Goal: Task Accomplishment & Management: Use online tool/utility

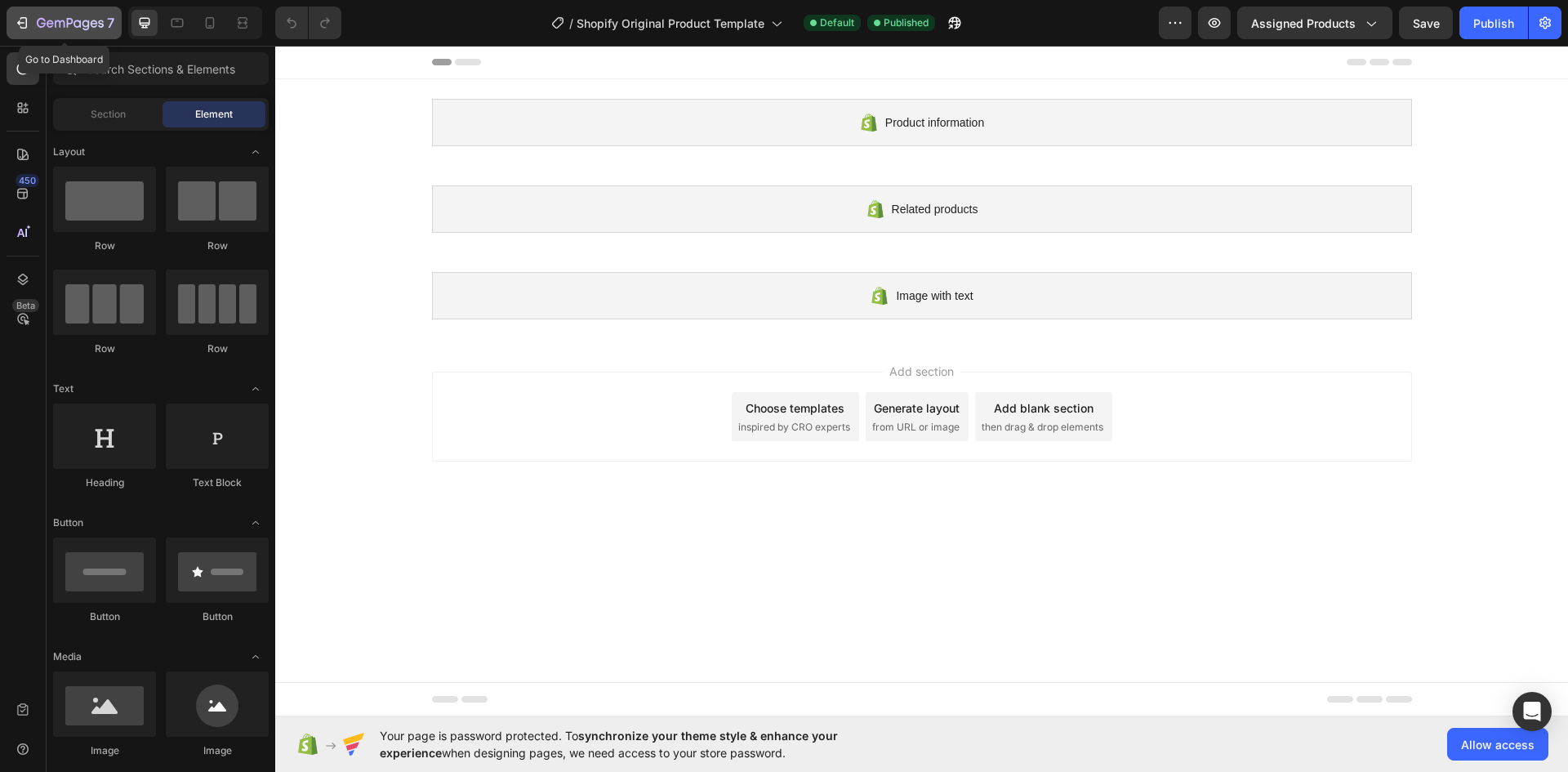
click at [32, 11] on button "7" at bounding box center [64, 23] width 115 height 33
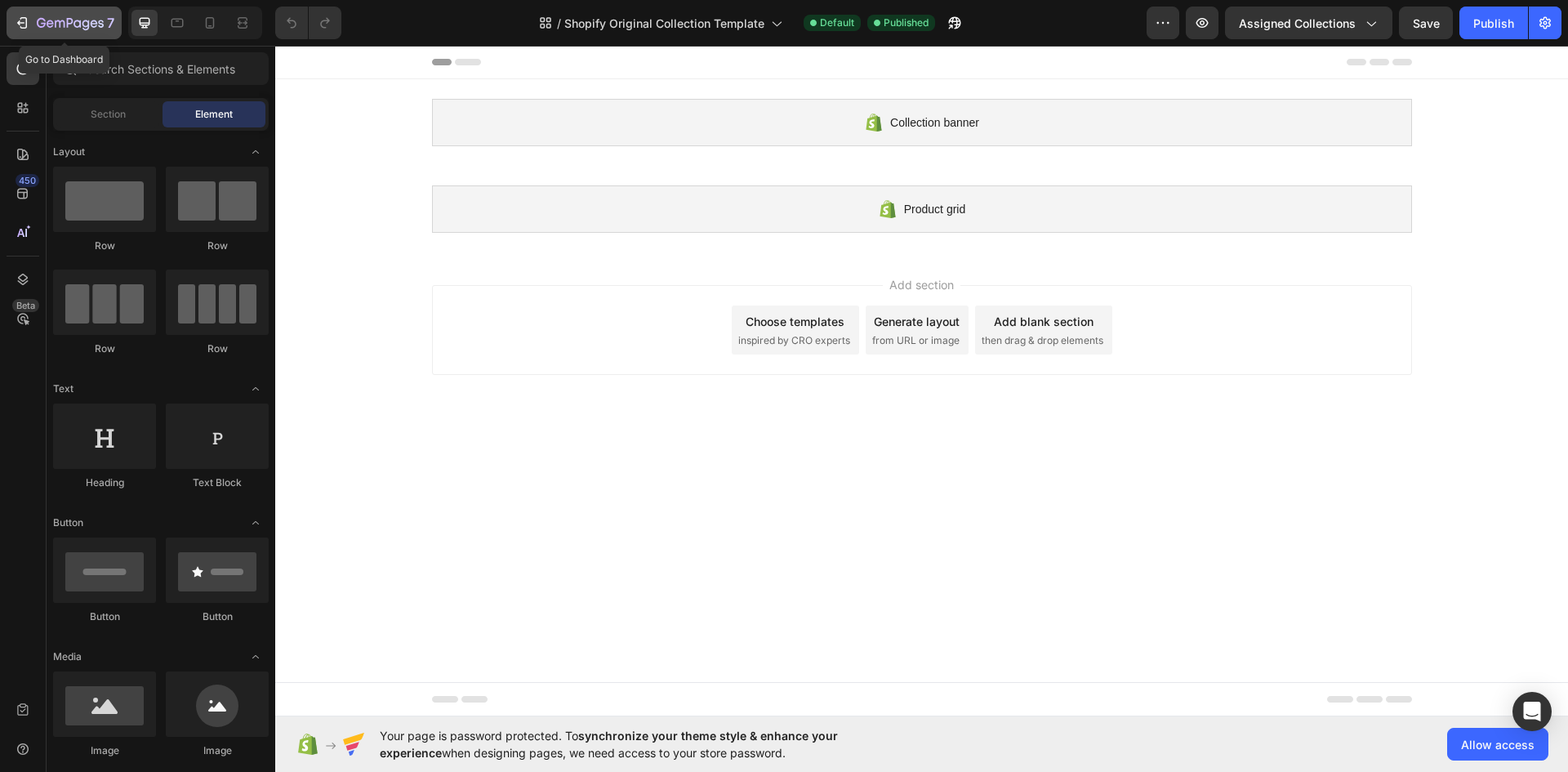
click at [31, 18] on div "7" at bounding box center [64, 23] width 100 height 20
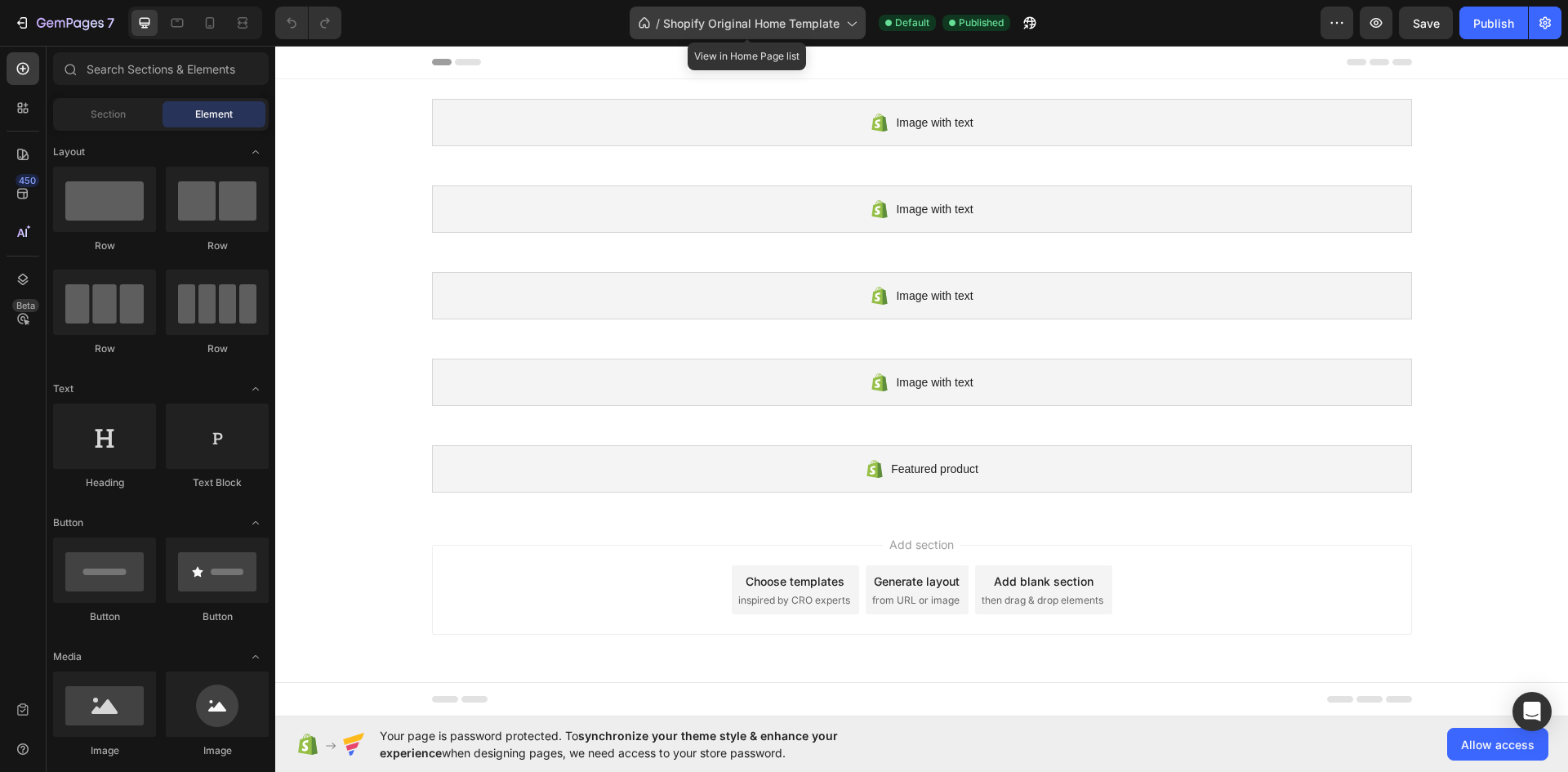
click at [848, 18] on icon at bounding box center [851, 23] width 17 height 17
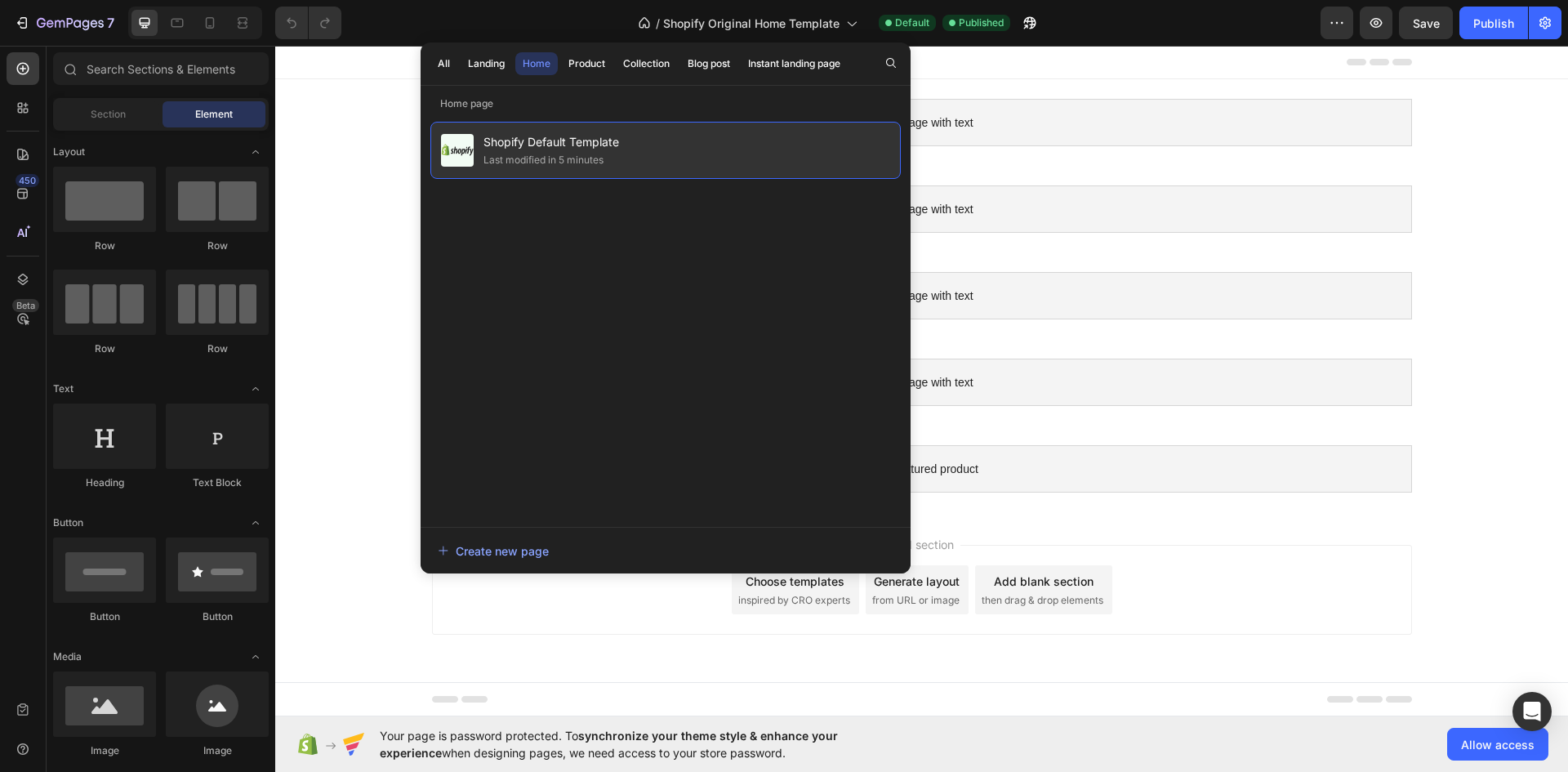
click at [581, 158] on div "Last modified in 5 minutes" at bounding box center [543, 159] width 120 height 17
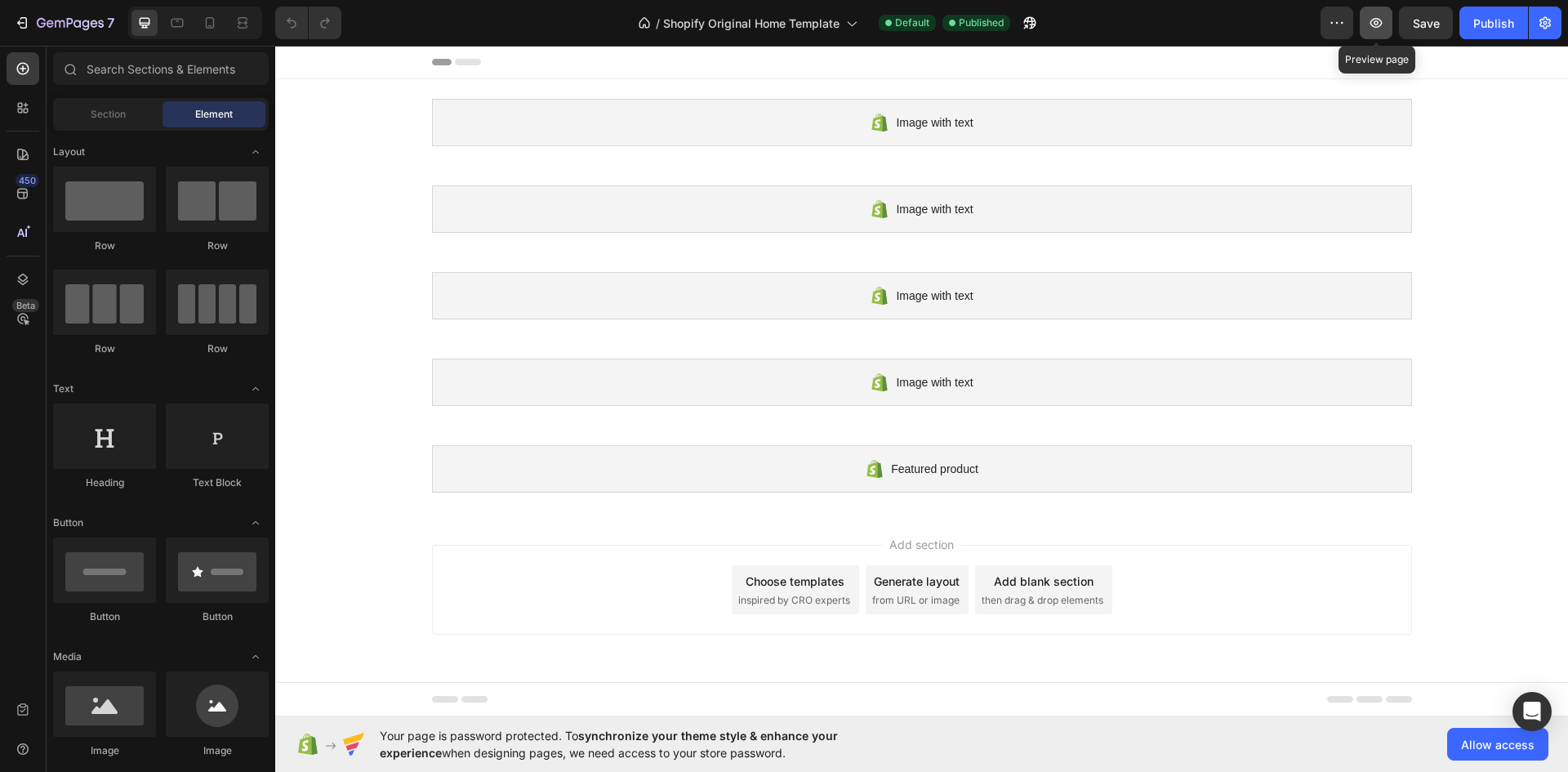
click at [1389, 24] on button "button" at bounding box center [1376, 23] width 33 height 33
click at [42, 13] on div "7" at bounding box center [75, 23] width 77 height 20
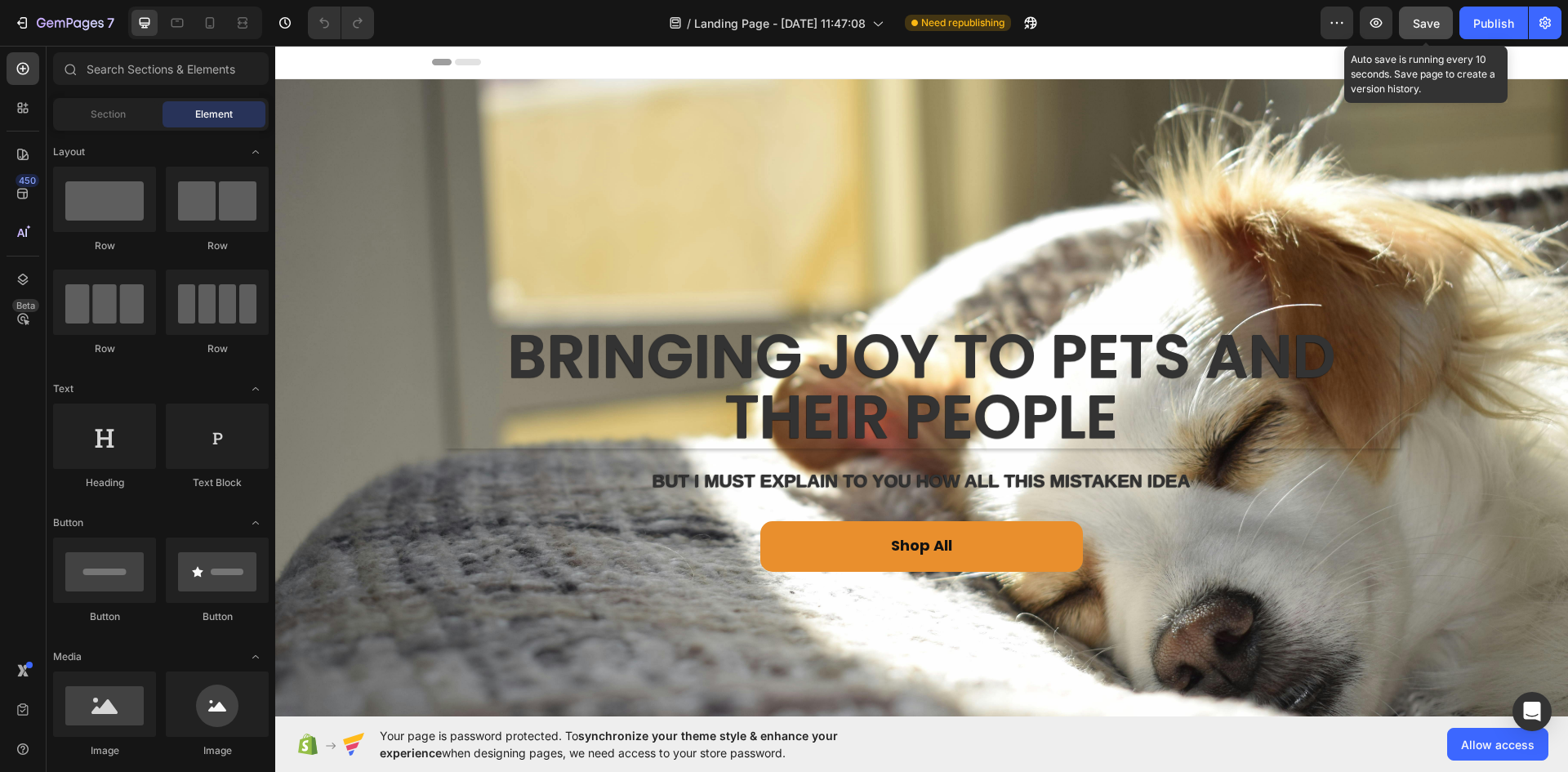
click at [1432, 17] on span "Save" at bounding box center [1426, 23] width 27 height 14
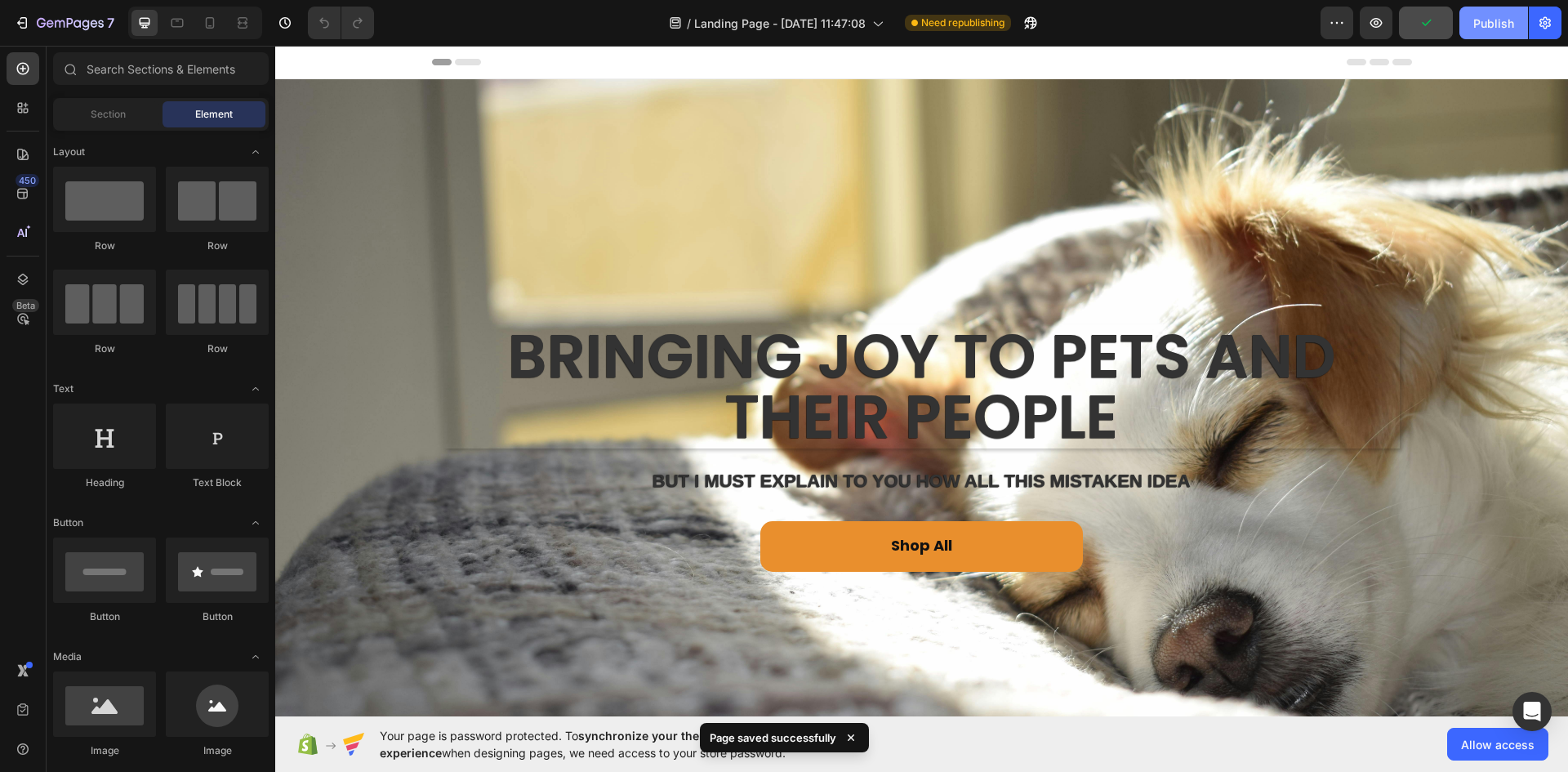
click at [1499, 25] on div "Publish" at bounding box center [1493, 23] width 41 height 17
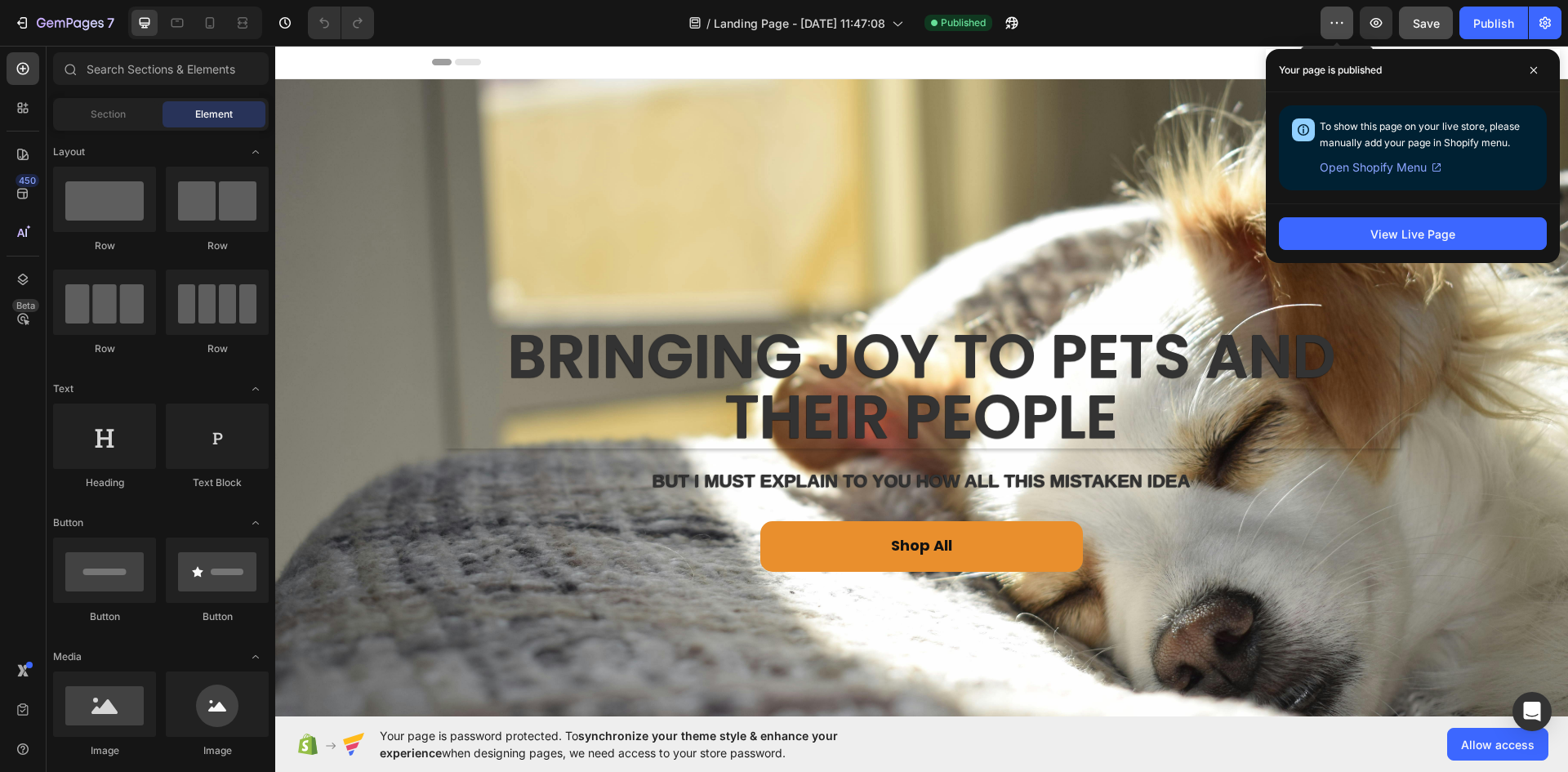
click at [1335, 20] on icon "button" at bounding box center [1336, 23] width 17 height 17
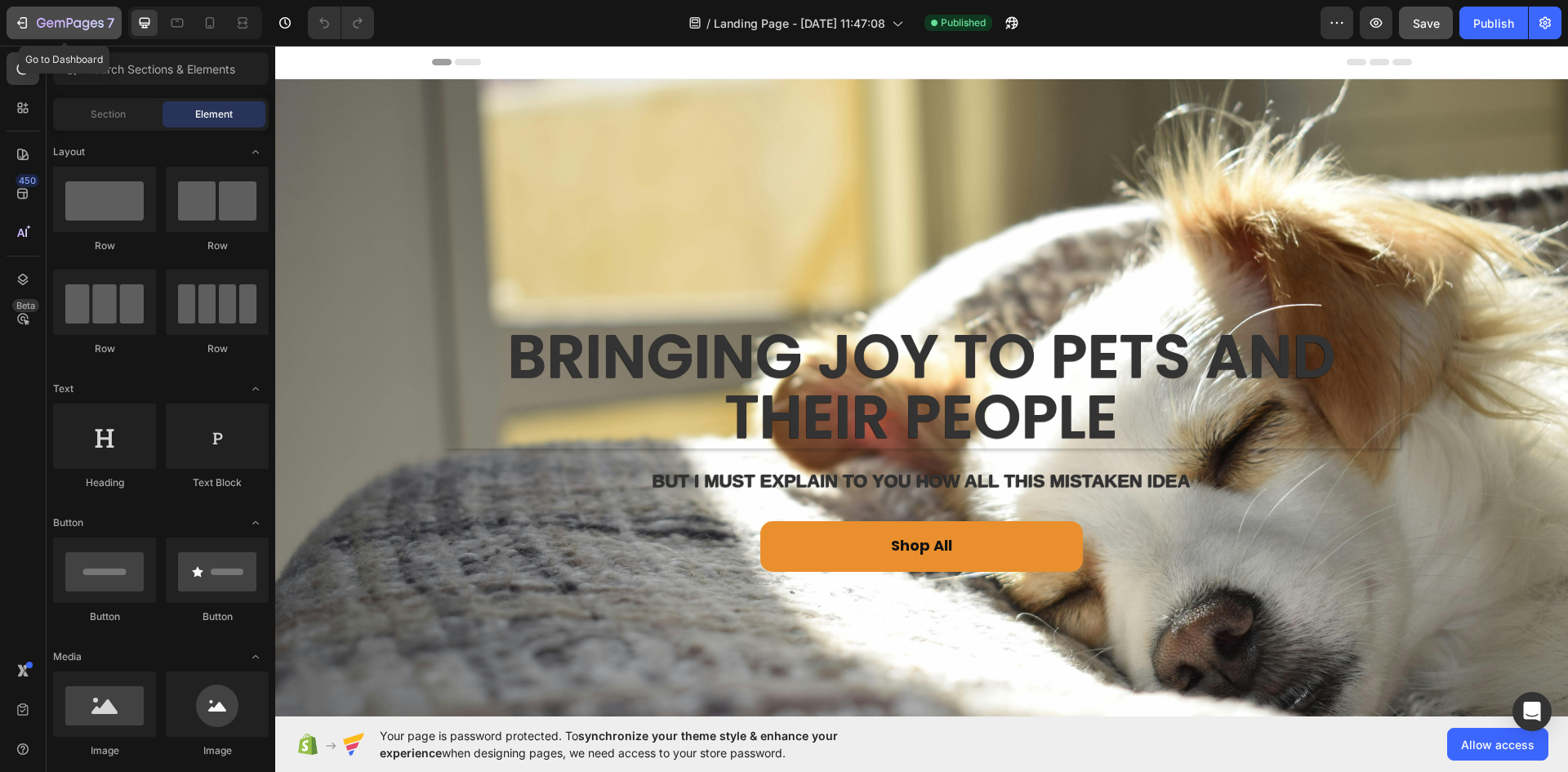
click at [19, 17] on icon "button" at bounding box center [22, 23] width 17 height 17
click at [1343, 23] on icon "button" at bounding box center [1342, 23] width 3 height 2
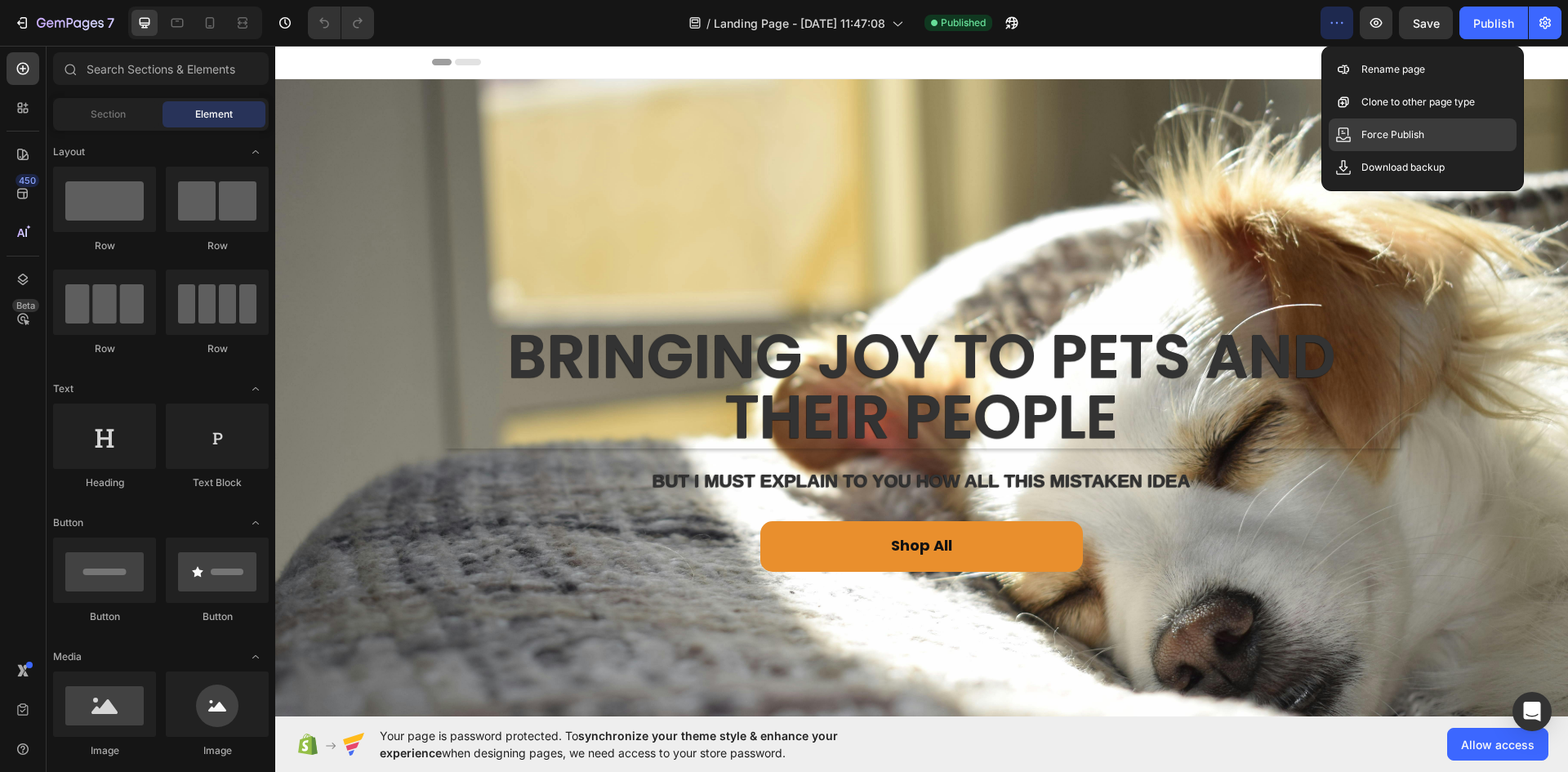
click at [1383, 129] on p "Force Publish" at bounding box center [1393, 134] width 63 height 17
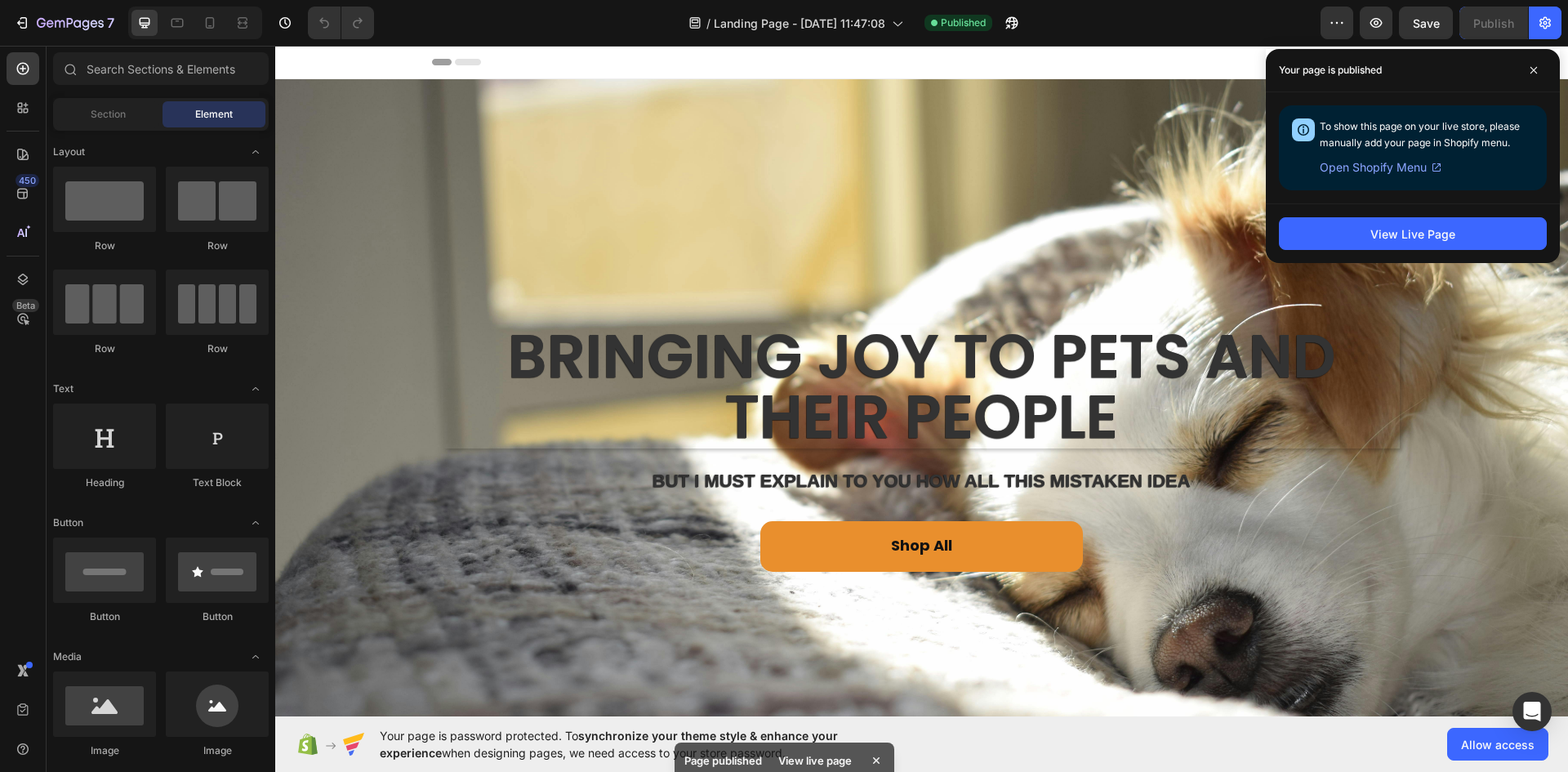
click at [1438, 168] on icon at bounding box center [1437, 167] width 13 height 13
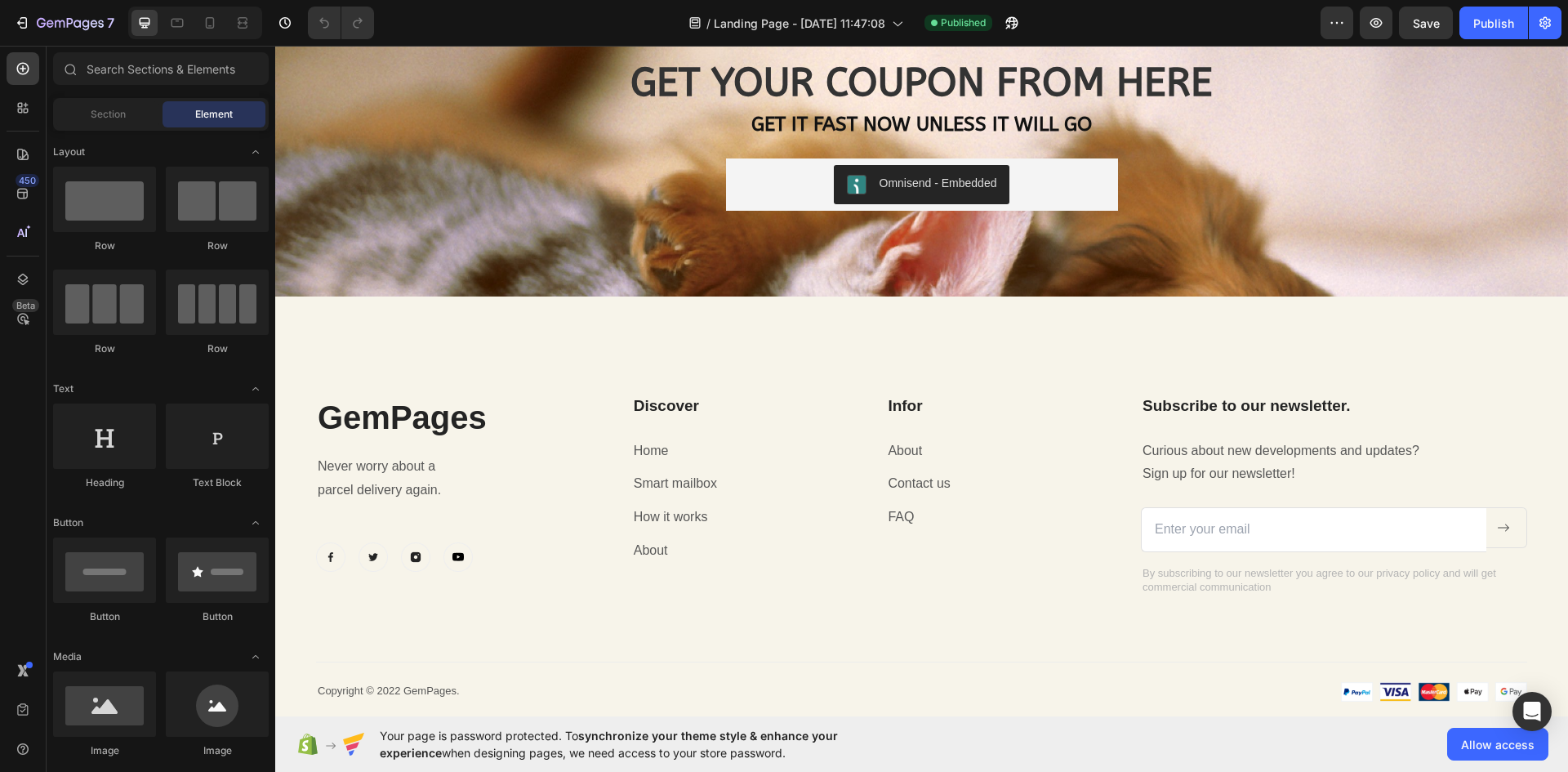
scroll to position [1312, 0]
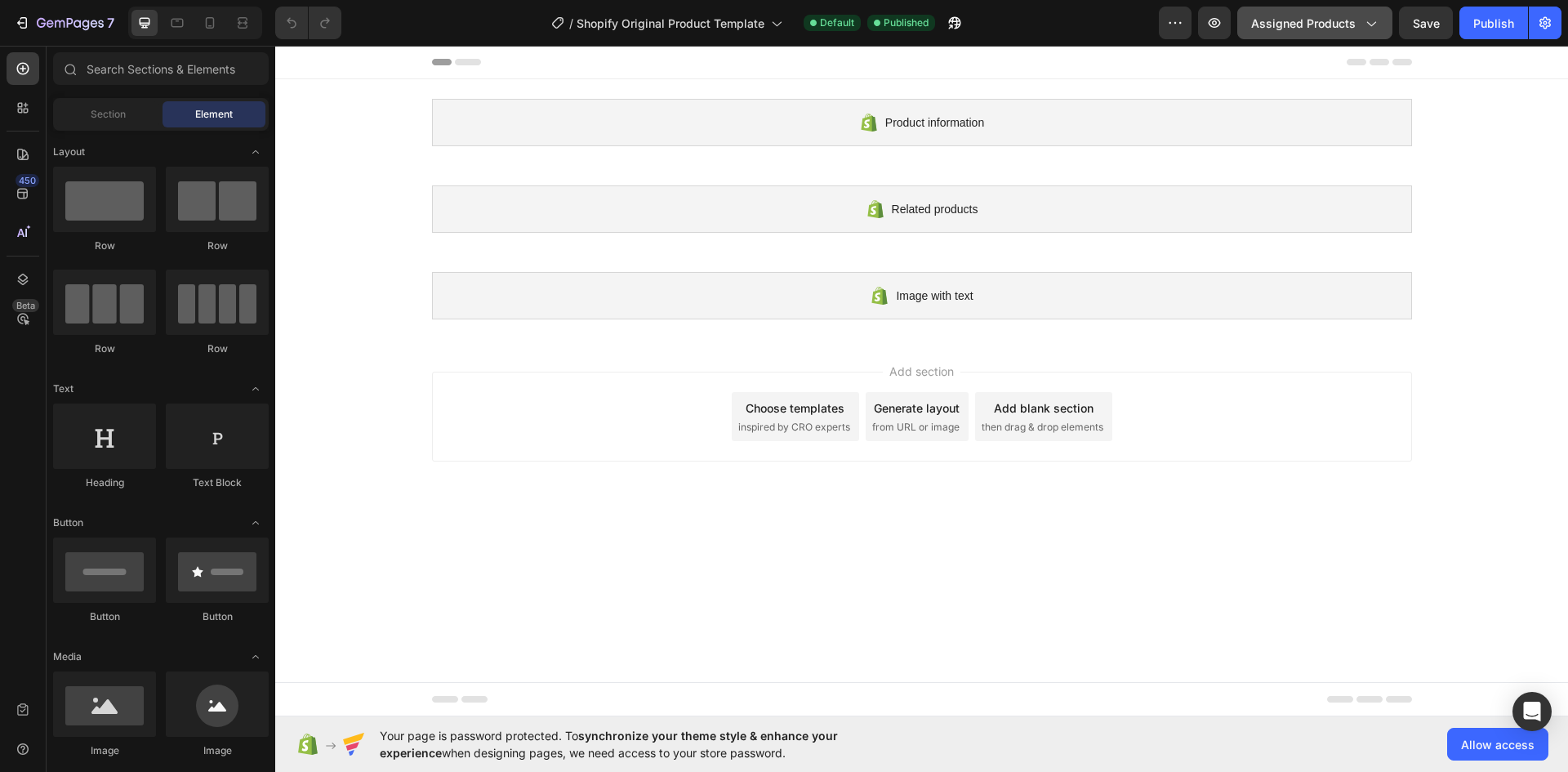
click at [1384, 21] on button "Assigned Products" at bounding box center [1315, 23] width 155 height 33
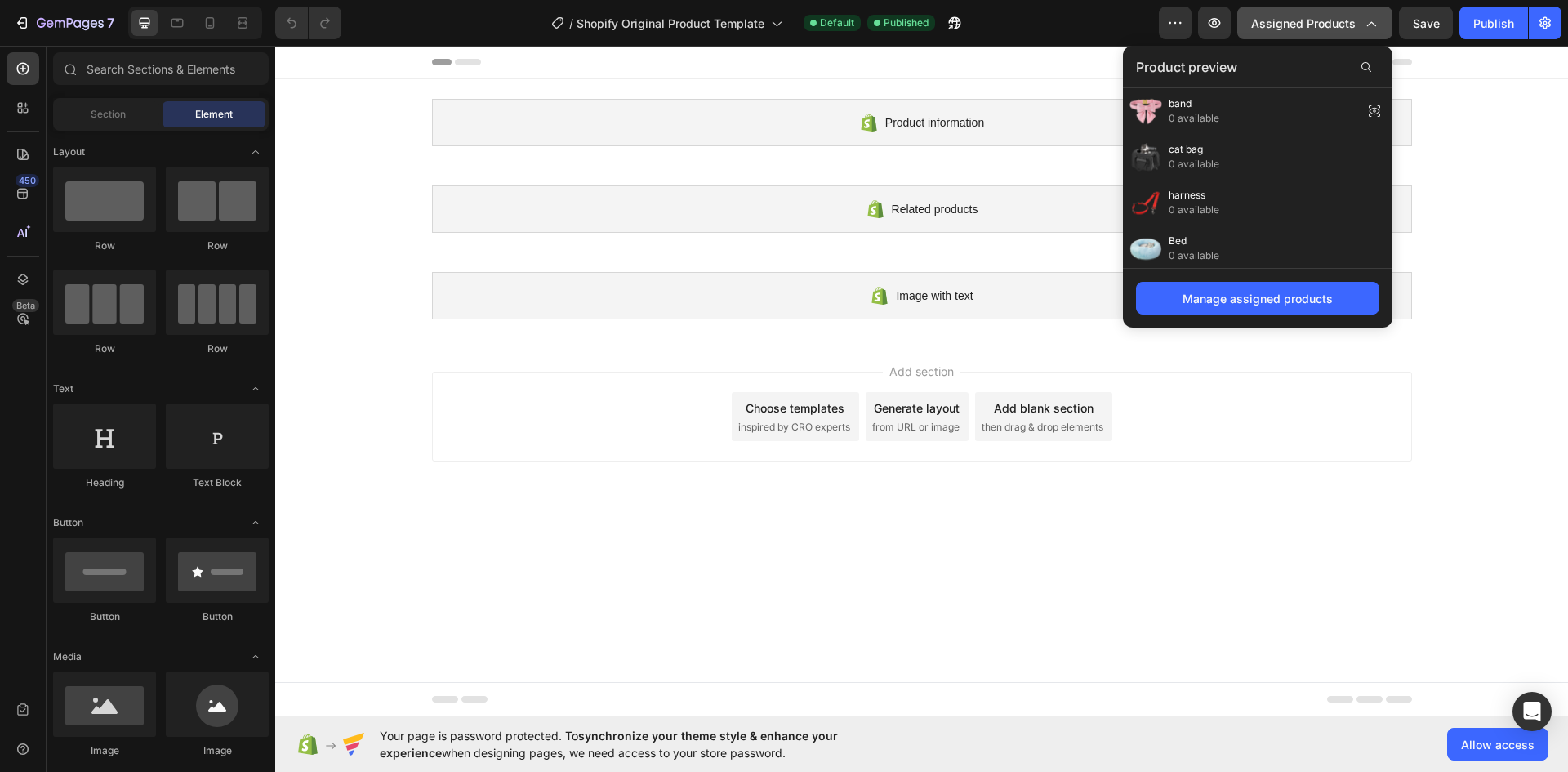
click at [1370, 20] on icon "button" at bounding box center [1370, 23] width 17 height 17
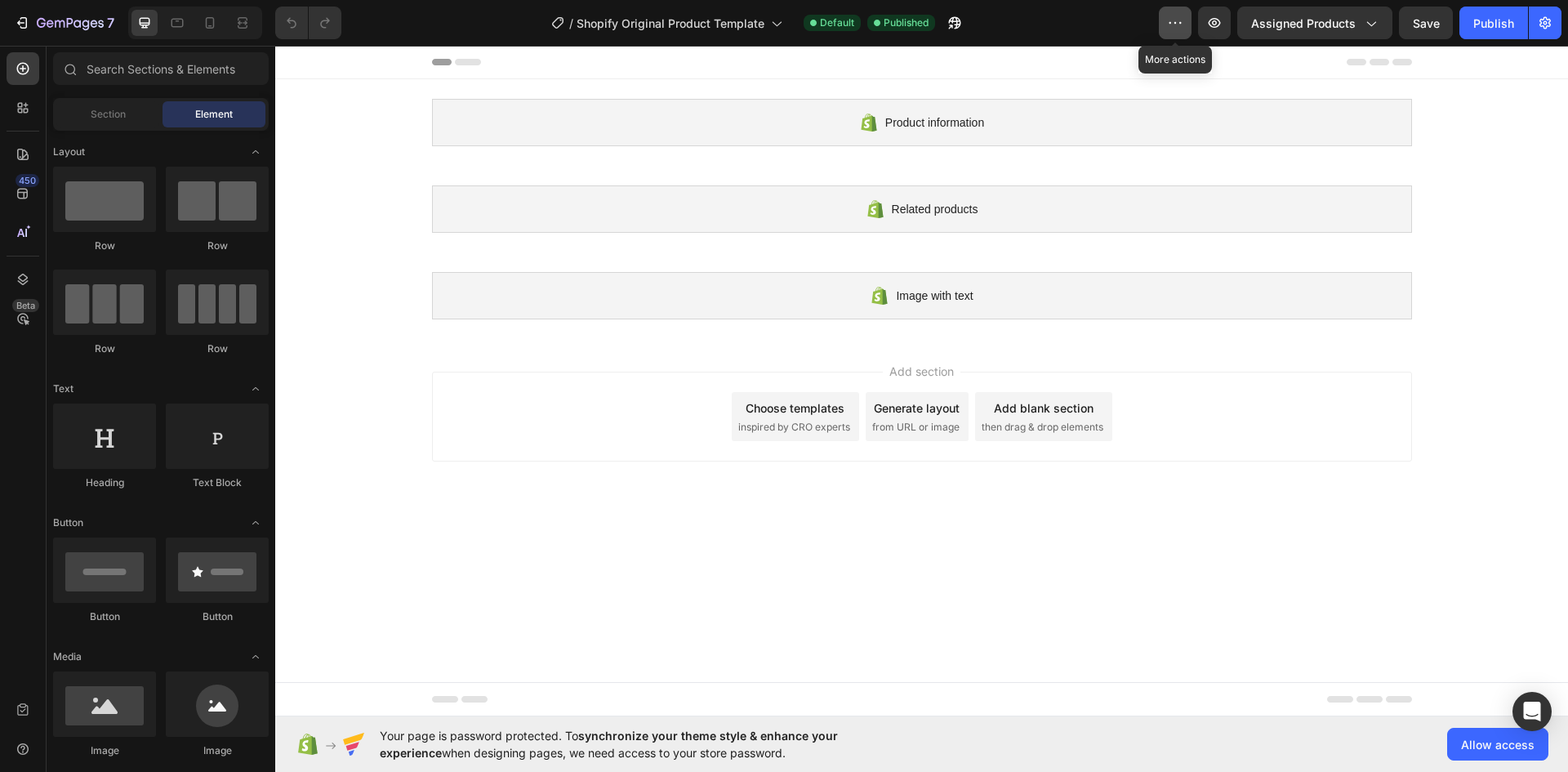
click at [1175, 20] on icon "button" at bounding box center [1175, 23] width 17 height 17
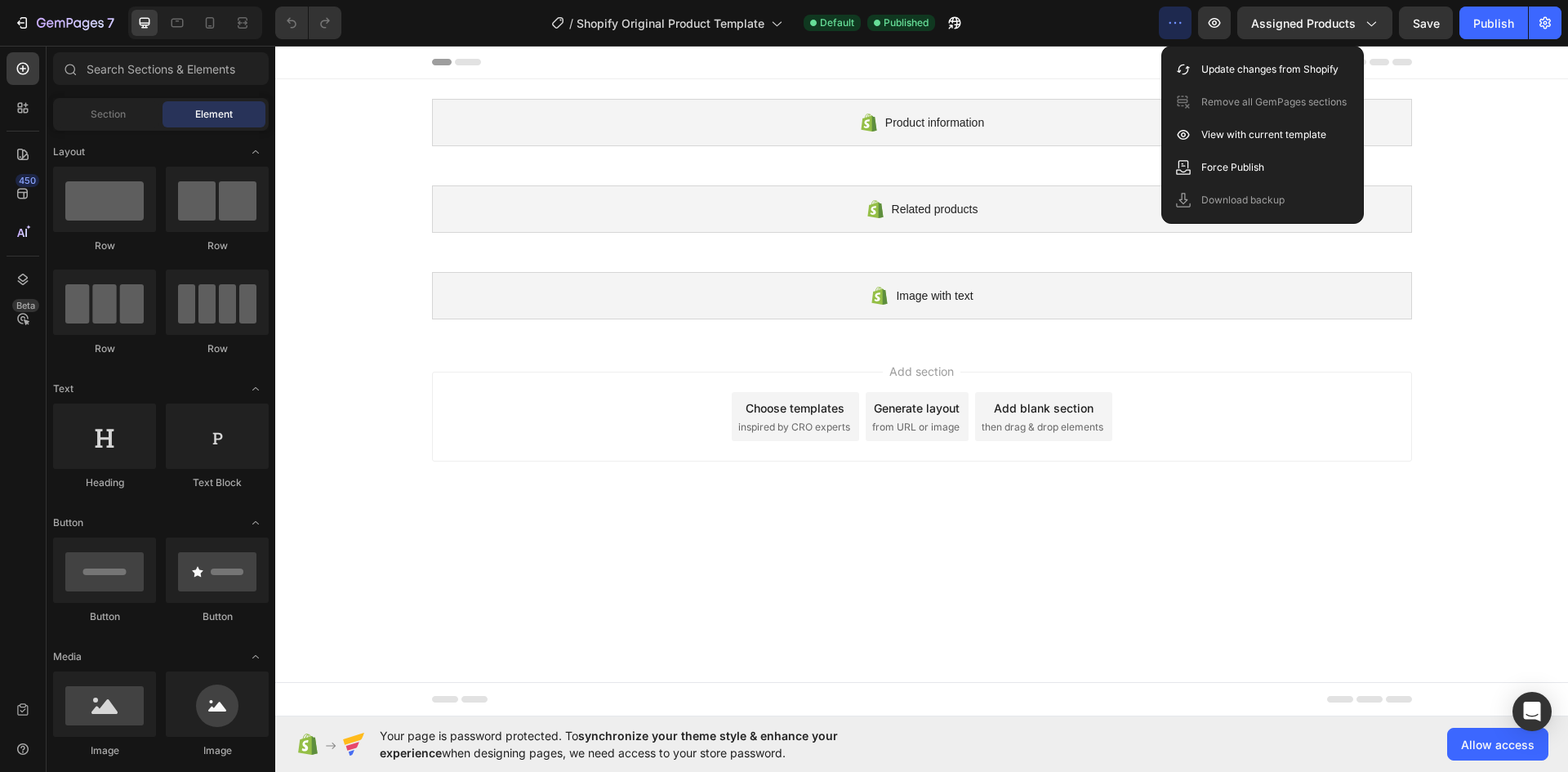
click at [1175, 14] on button "button" at bounding box center [1175, 23] width 33 height 33
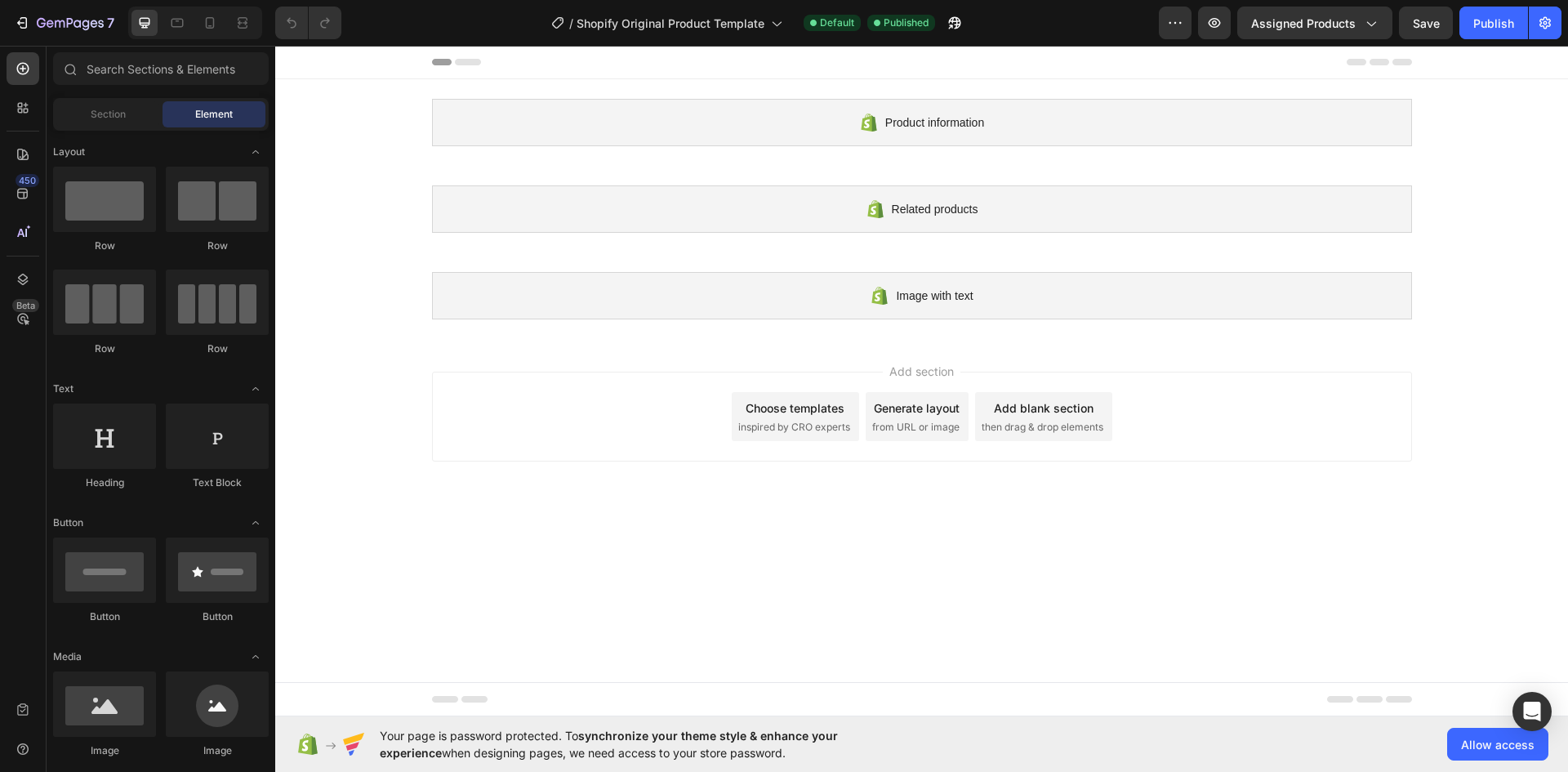
drag, startPoint x: 548, startPoint y: 691, endPoint x: 1104, endPoint y: 636, distance: 558.7
click at [1107, 630] on body "Product information Shopify section: Product information Related products Shopi…" at bounding box center [921, 381] width 1293 height 670
drag, startPoint x: 884, startPoint y: 26, endPoint x: 919, endPoint y: 23, distance: 35.1
click at [919, 23] on span "Published" at bounding box center [906, 23] width 45 height 15
click at [948, 20] on icon "button" at bounding box center [954, 23] width 17 height 17
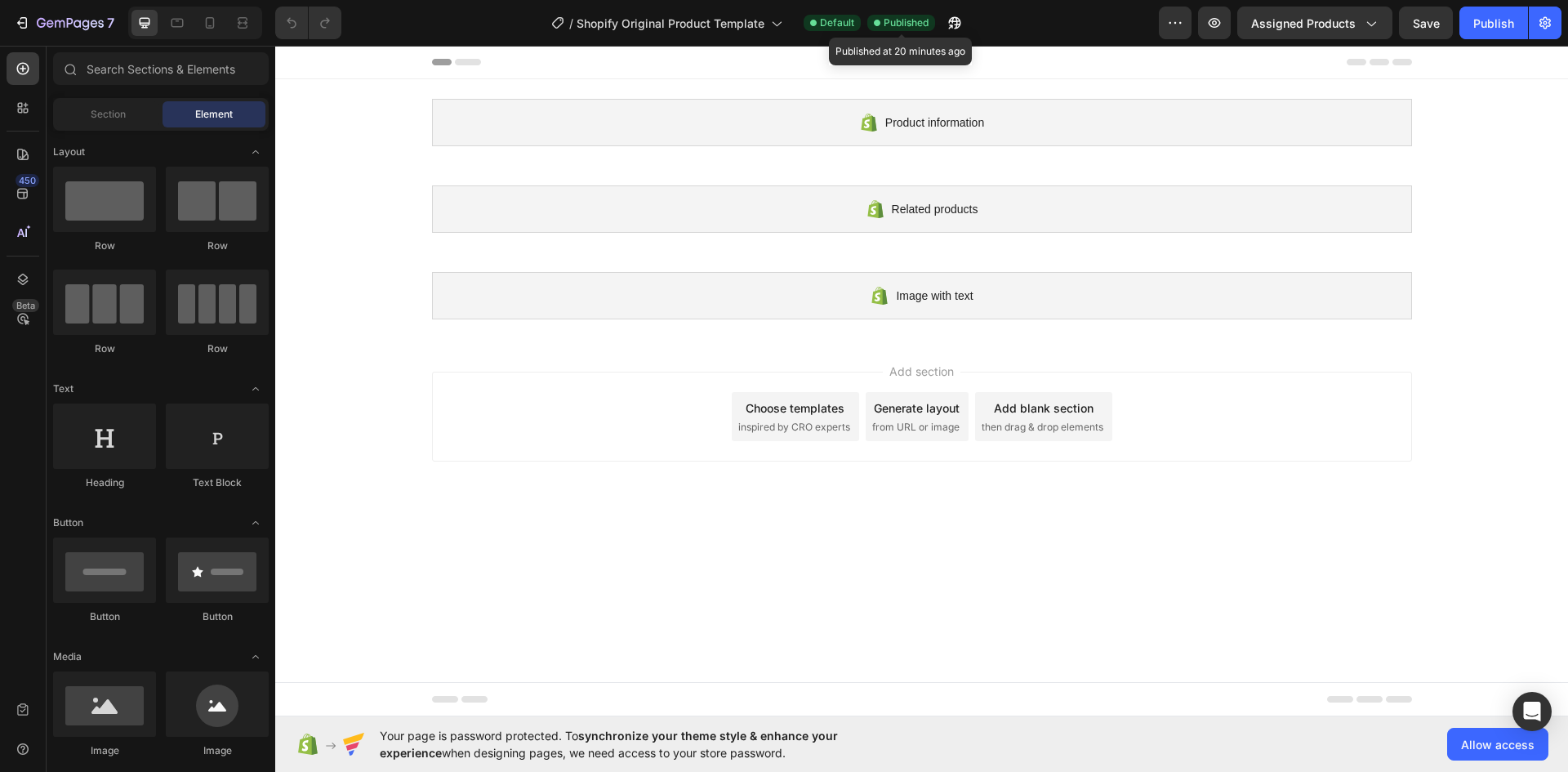
click at [894, 23] on span "Published" at bounding box center [906, 23] width 45 height 15
click at [829, 18] on span "Default" at bounding box center [837, 23] width 34 height 15
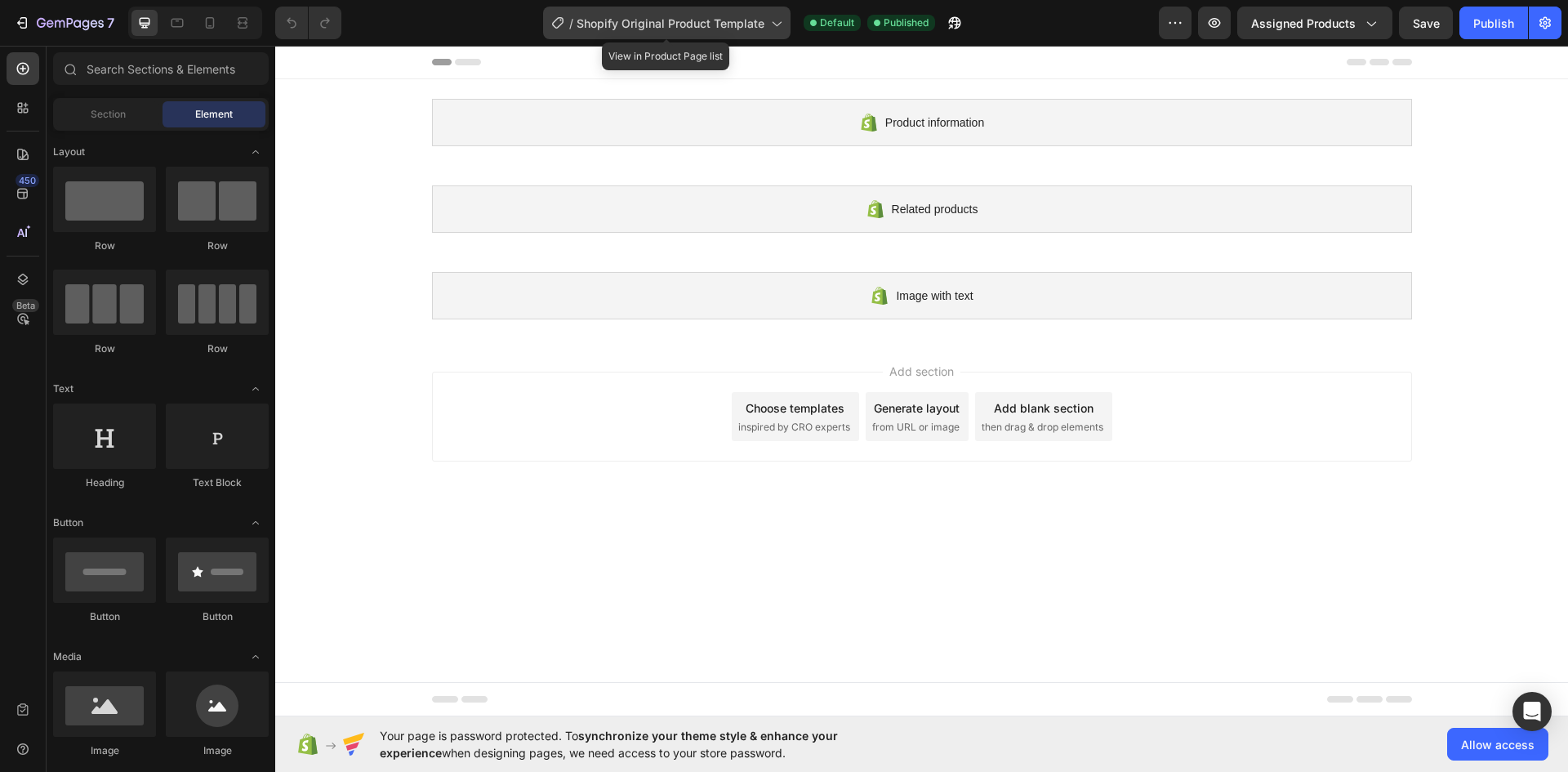
click at [759, 19] on span "Shopify Original Product Template" at bounding box center [670, 23] width 188 height 17
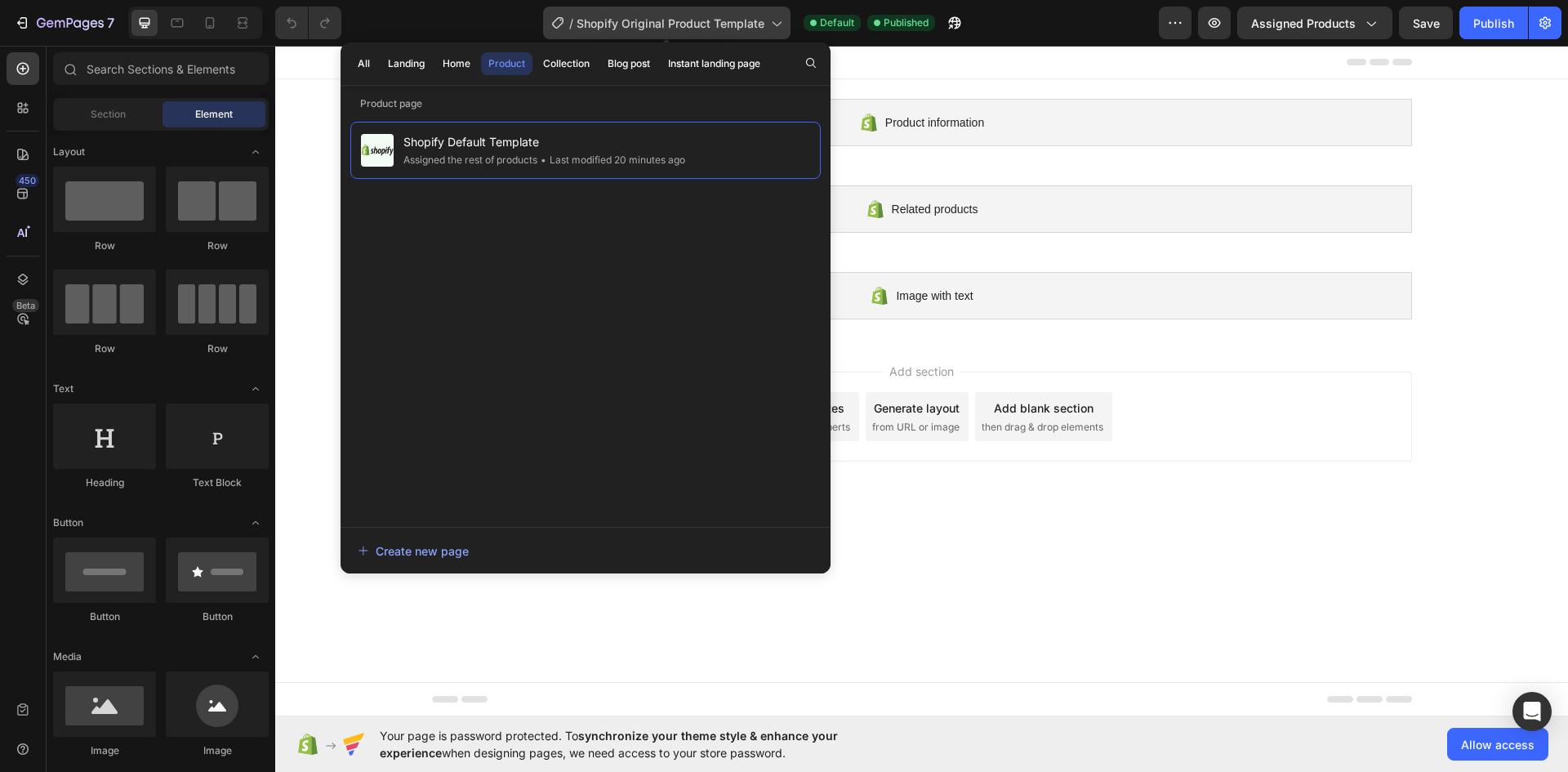
click at [759, 19] on span "Shopify Original Product Template" at bounding box center [670, 23] width 188 height 17
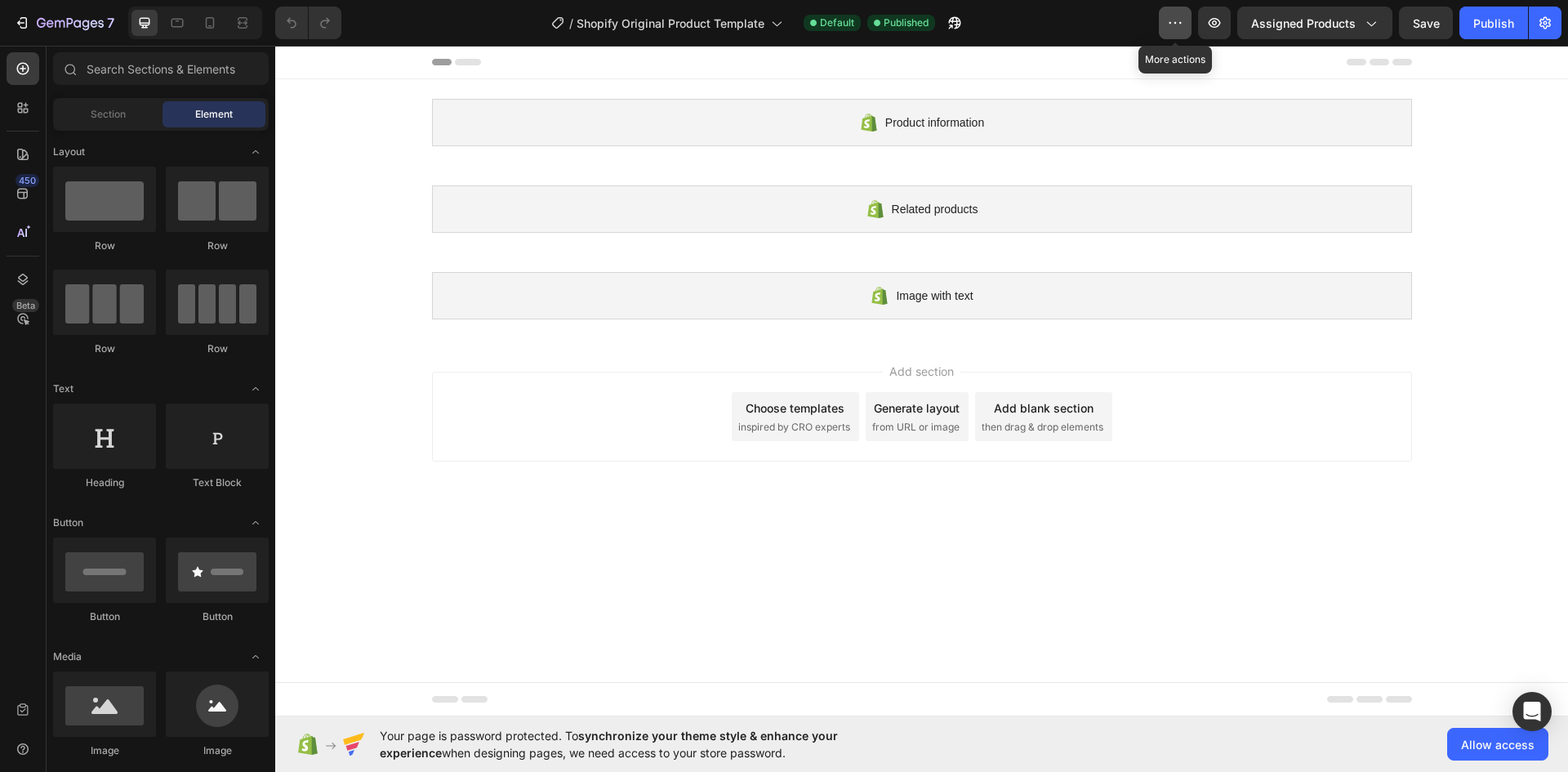
click at [1168, 33] on button "button" at bounding box center [1175, 23] width 33 height 33
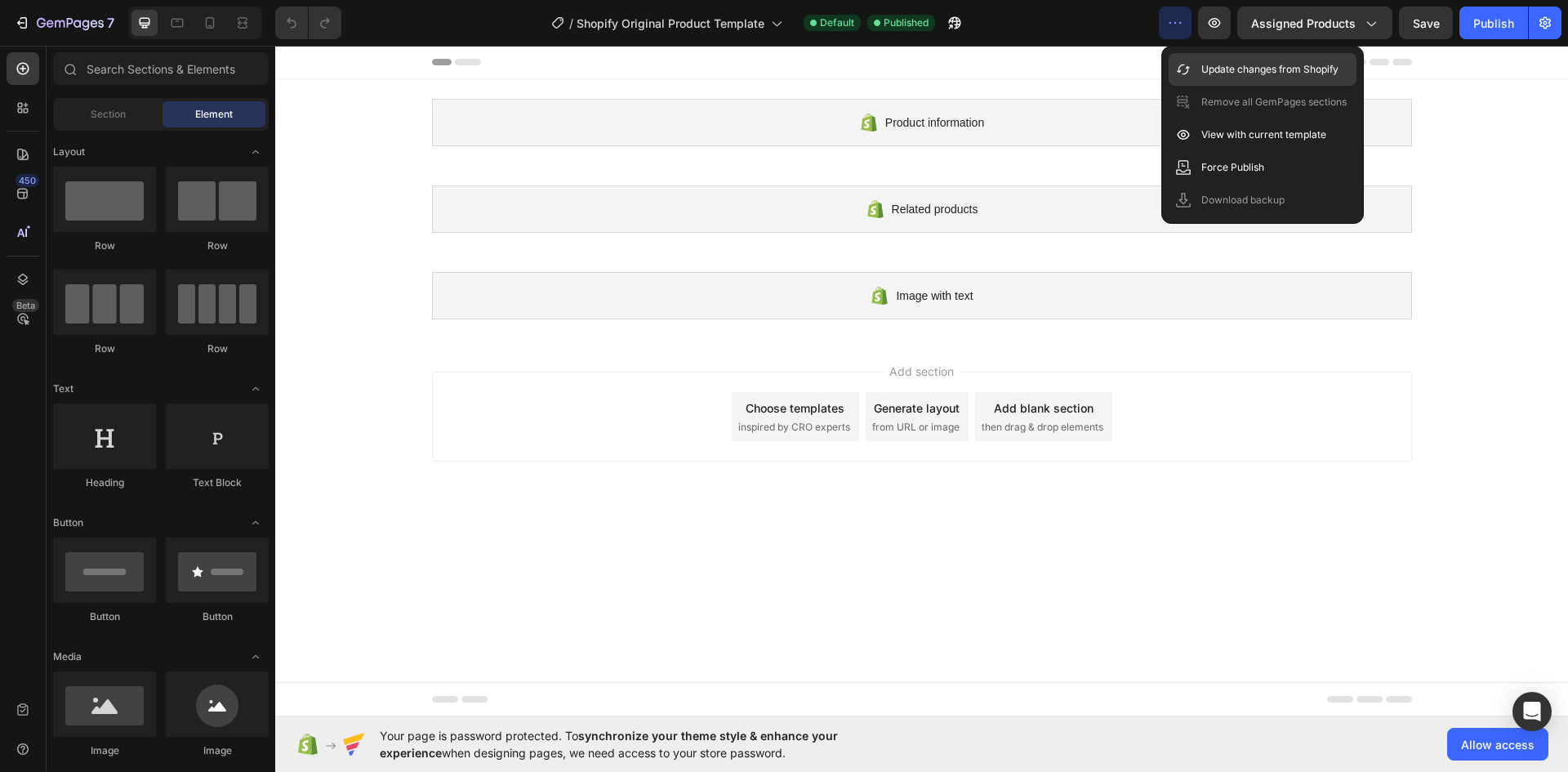
click at [1218, 67] on p "Update changes from Shopify" at bounding box center [1270, 69] width 138 height 17
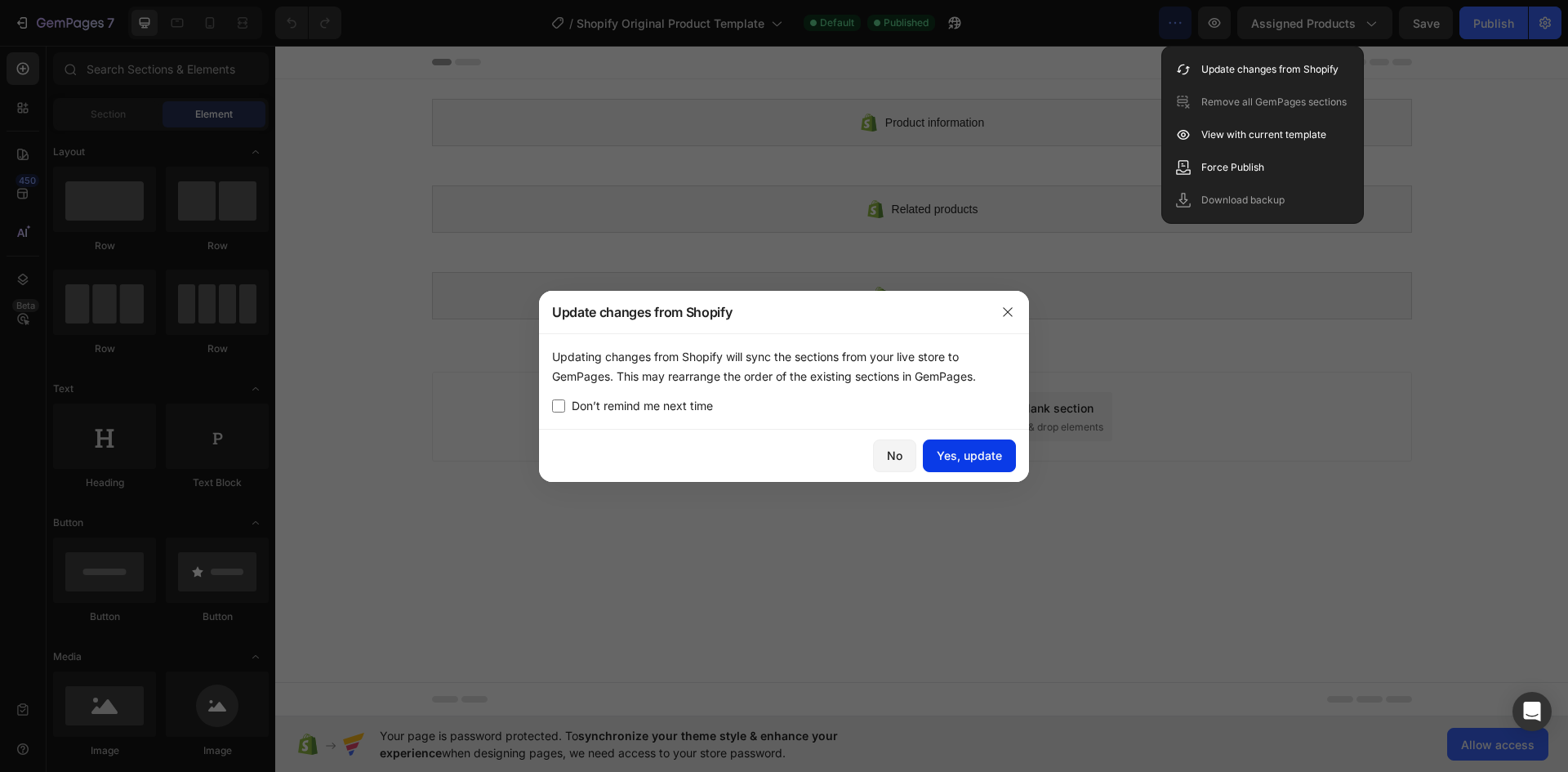
click at [949, 455] on div "Yes, update" at bounding box center [969, 455] width 65 height 17
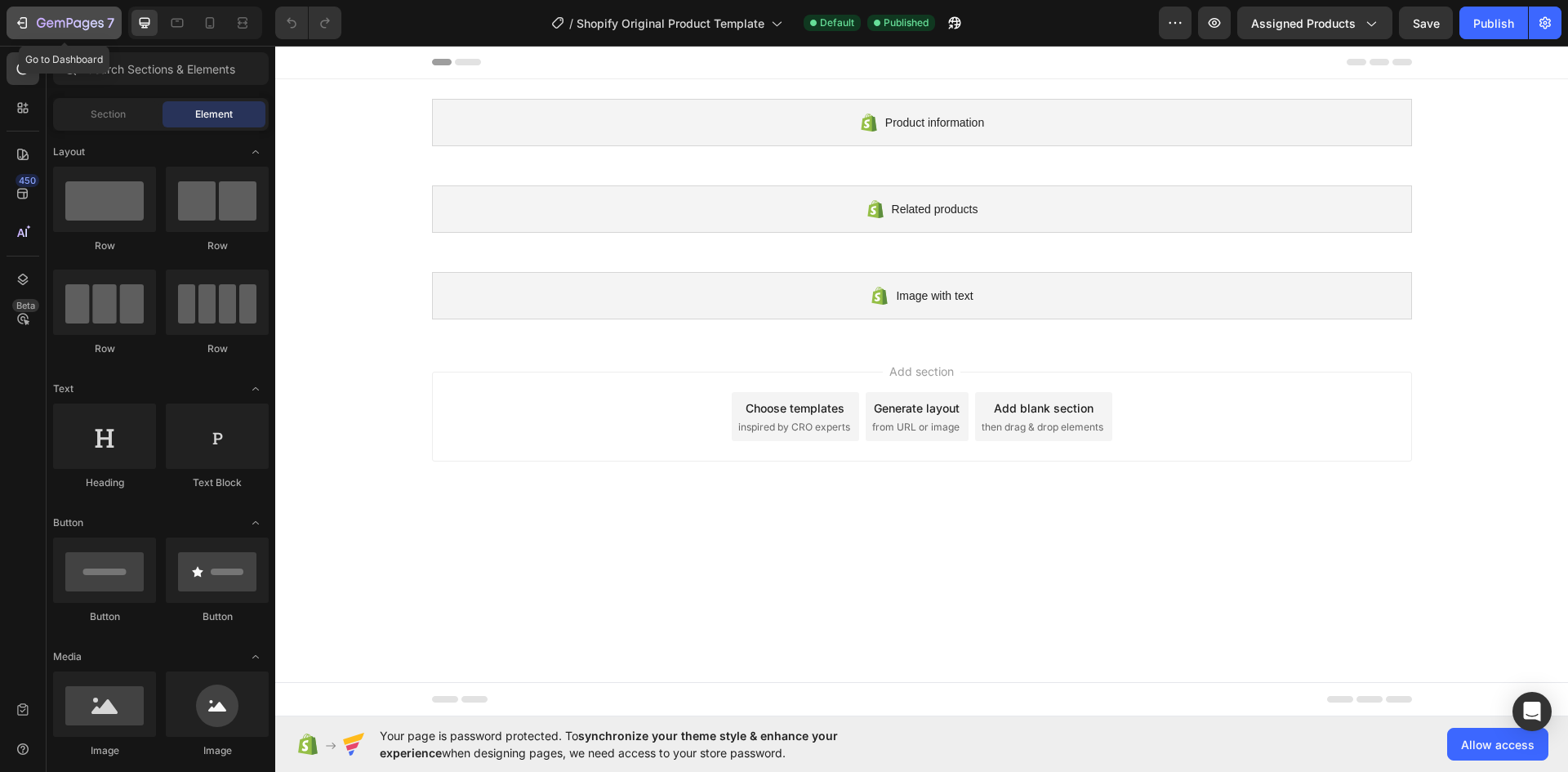
click at [25, 9] on button "7" at bounding box center [64, 23] width 115 height 33
click at [33, 26] on div "7" at bounding box center [64, 23] width 100 height 20
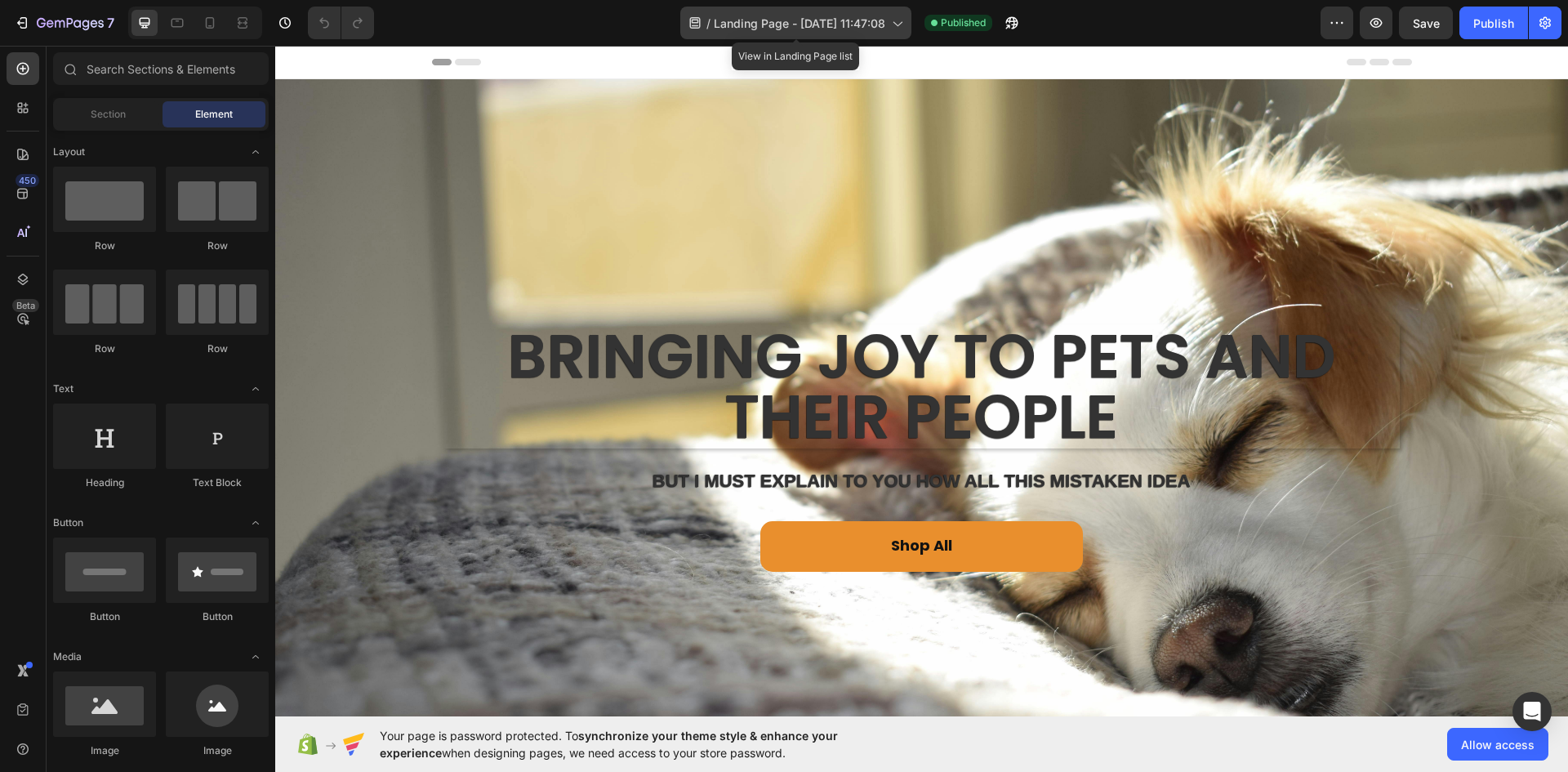
click at [894, 21] on icon at bounding box center [897, 23] width 17 height 17
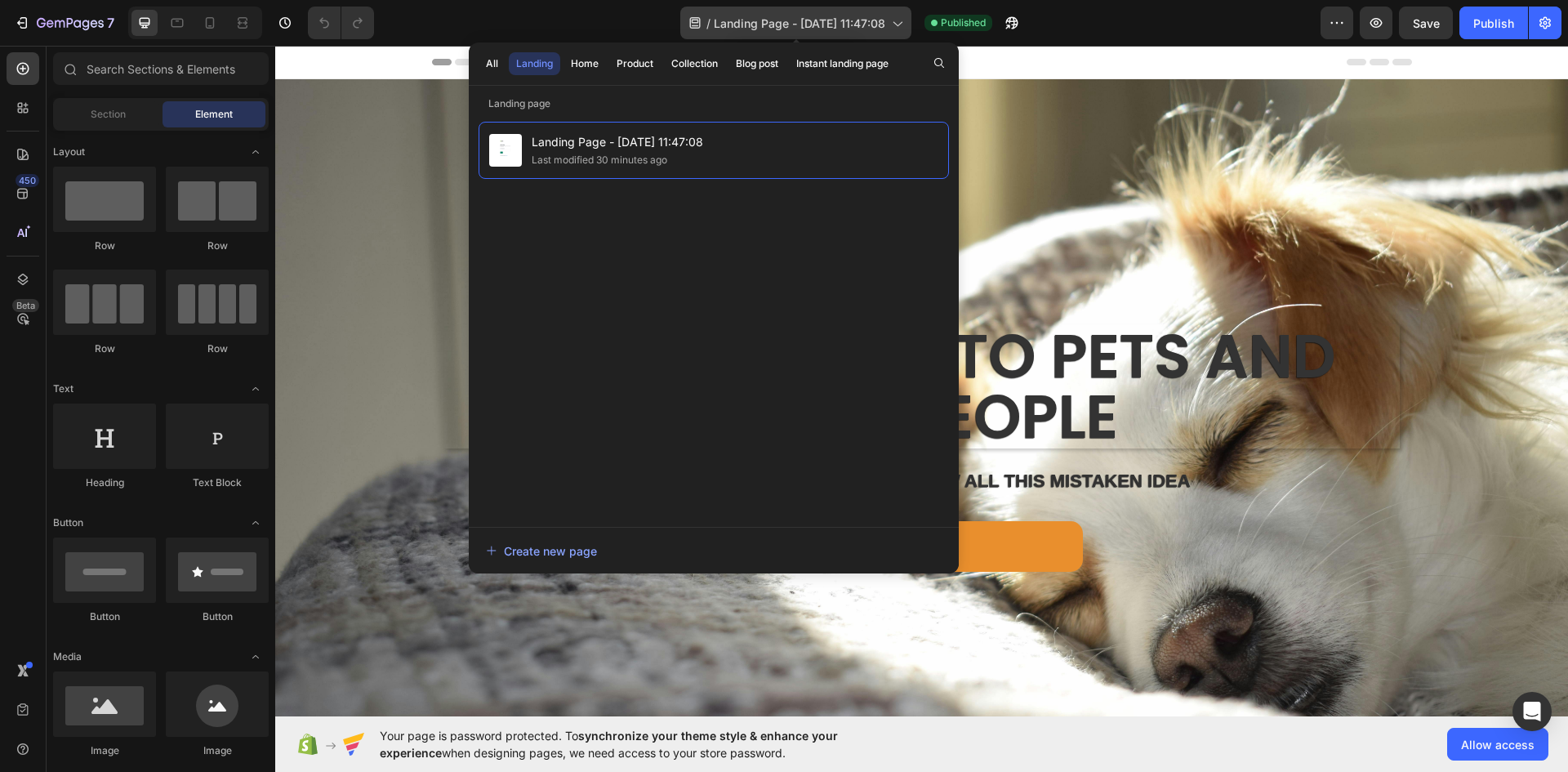
click at [894, 21] on icon at bounding box center [897, 23] width 17 height 17
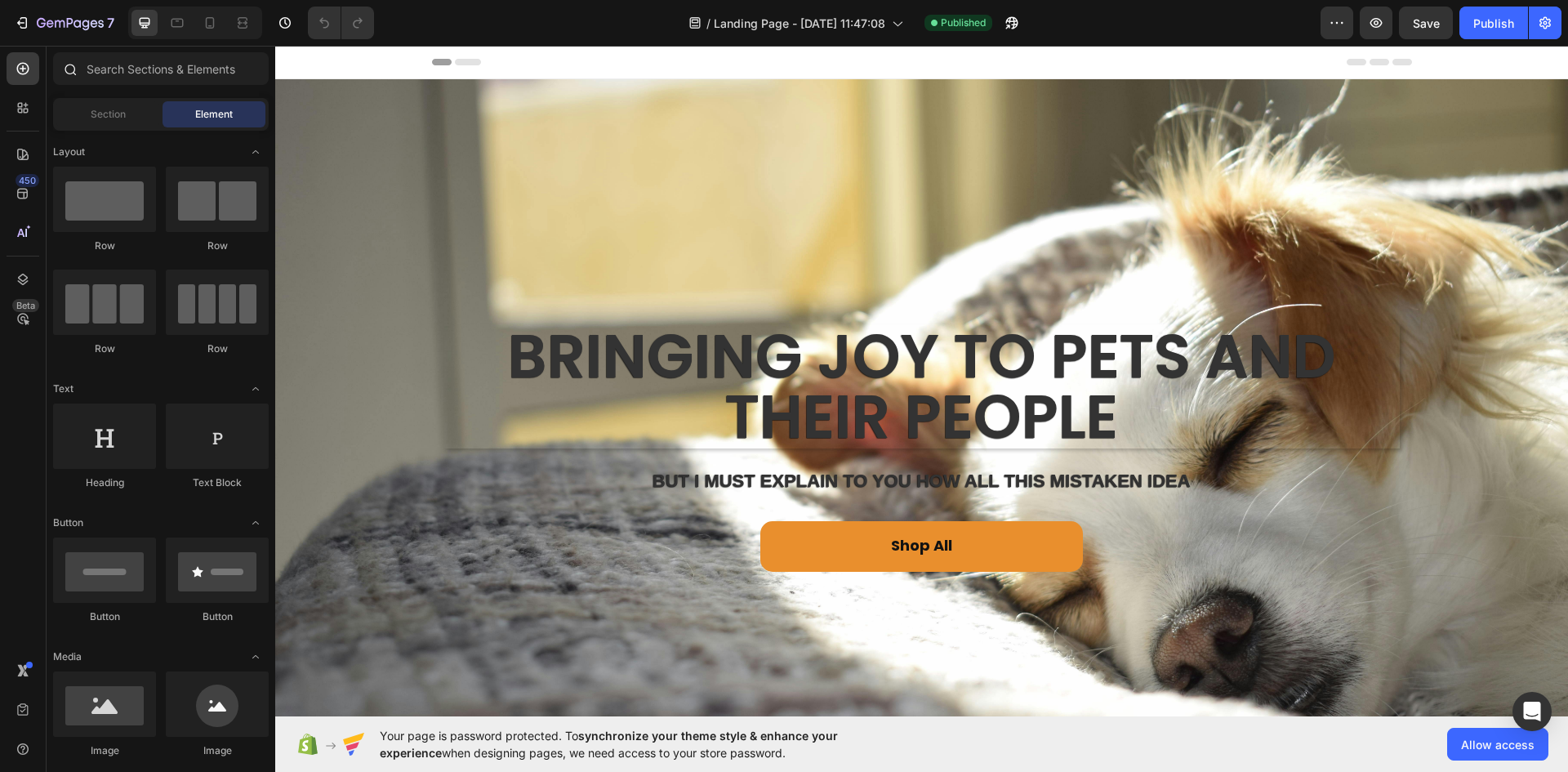
click at [80, 76] on div at bounding box center [70, 69] width 33 height 33
click at [70, 68] on icon at bounding box center [69, 68] width 13 height 13
click at [828, 232] on div "Background Image" at bounding box center [921, 446] width 1293 height 735
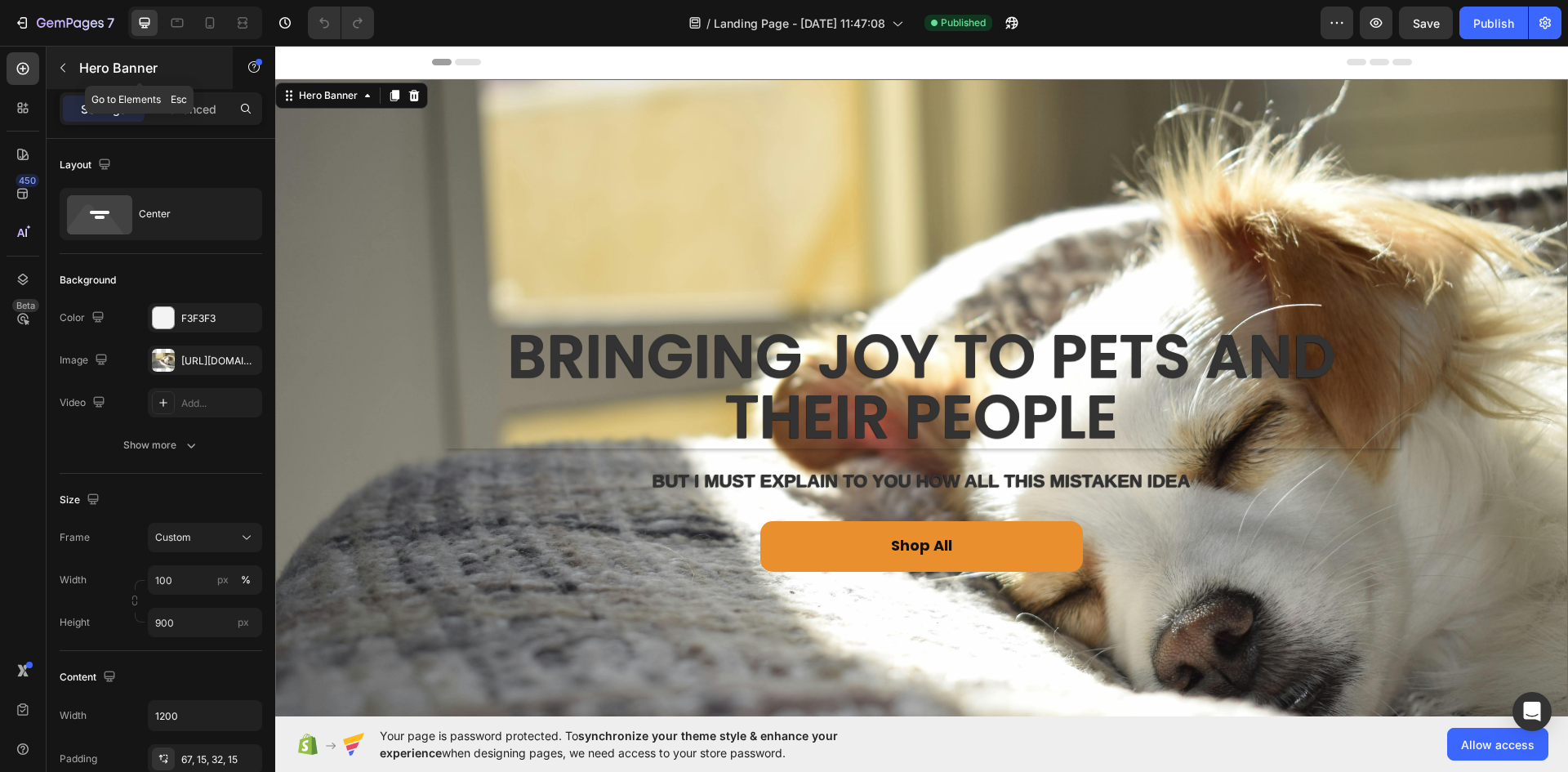
click at [68, 70] on icon "button" at bounding box center [63, 67] width 13 height 13
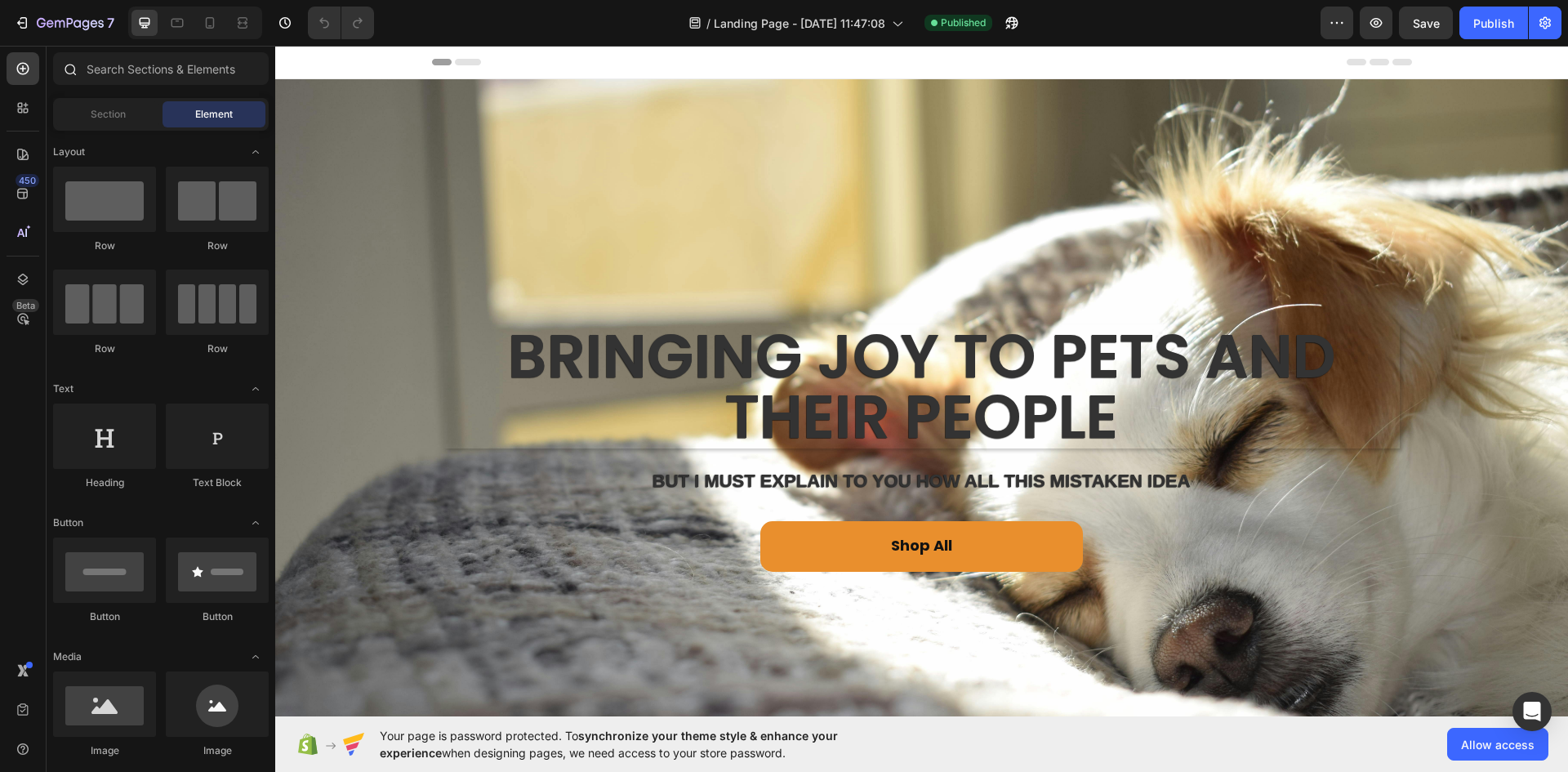
click at [60, 74] on div at bounding box center [70, 69] width 33 height 33
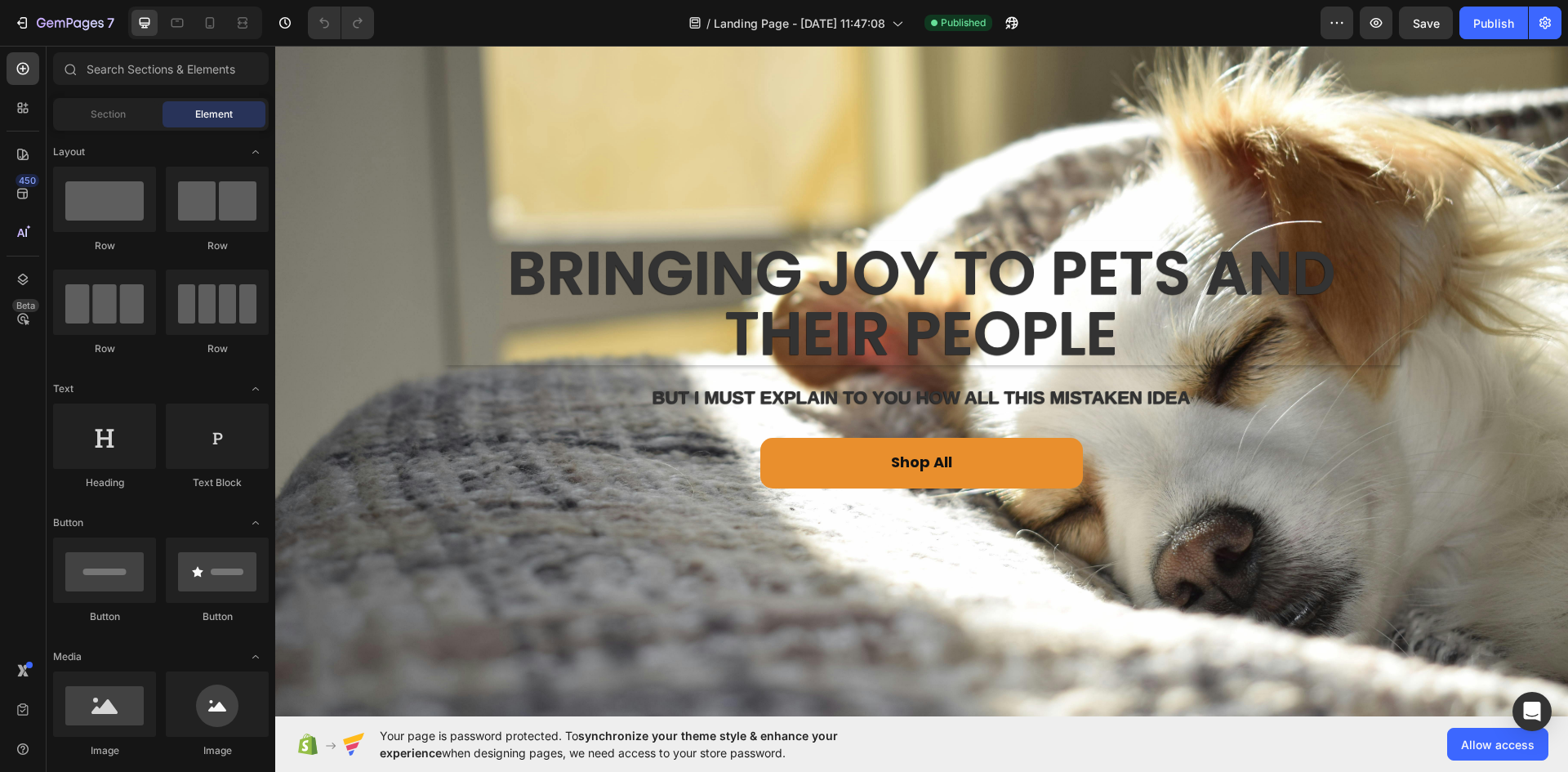
scroll to position [82, 0]
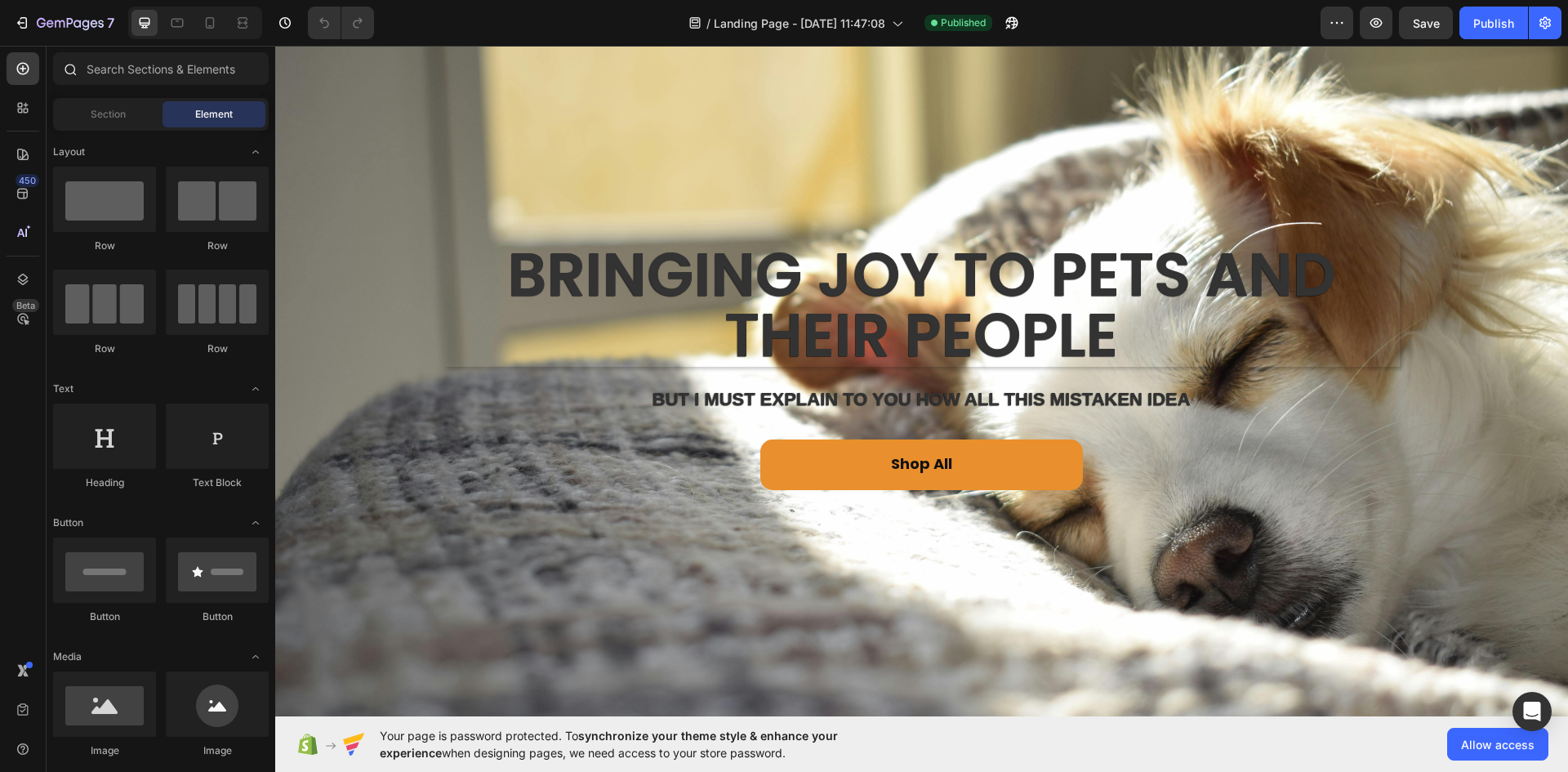
click at [65, 77] on div at bounding box center [70, 69] width 33 height 33
click at [90, 101] on div "Section" at bounding box center [108, 114] width 103 height 26
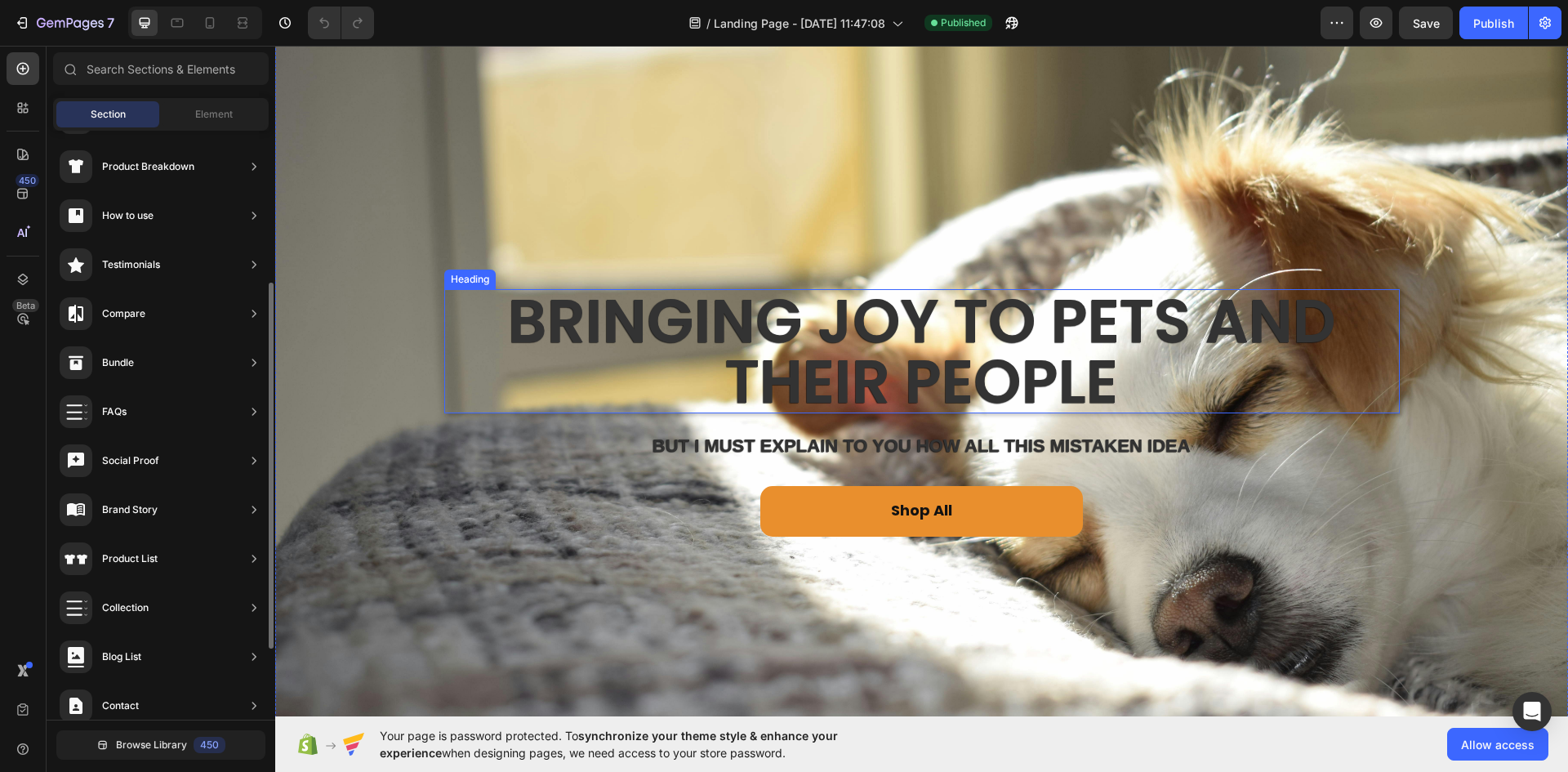
scroll to position [0, 0]
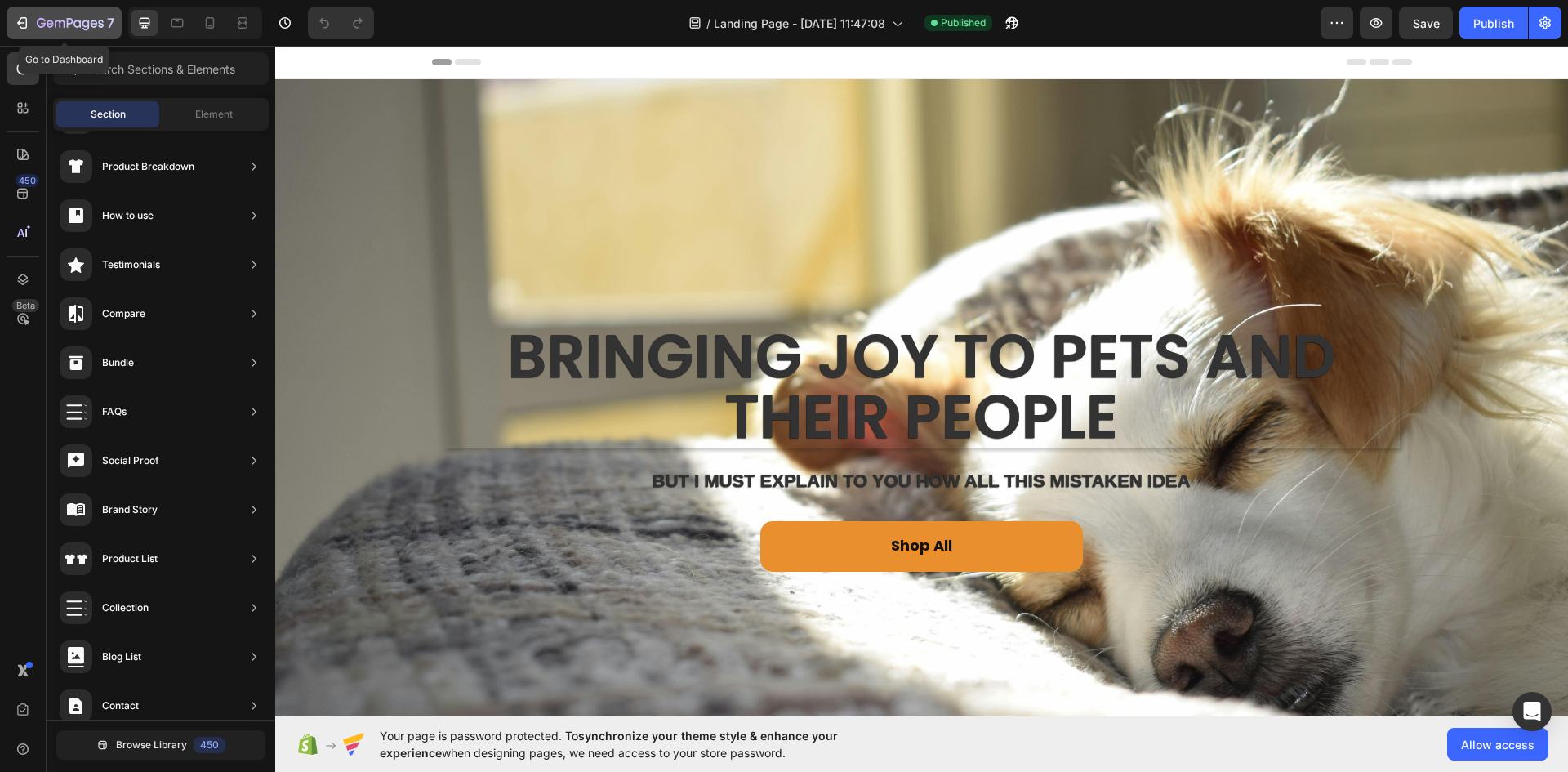
click at [25, 22] on icon "button" at bounding box center [22, 23] width 17 height 17
